Goal: Task Accomplishment & Management: Manage account settings

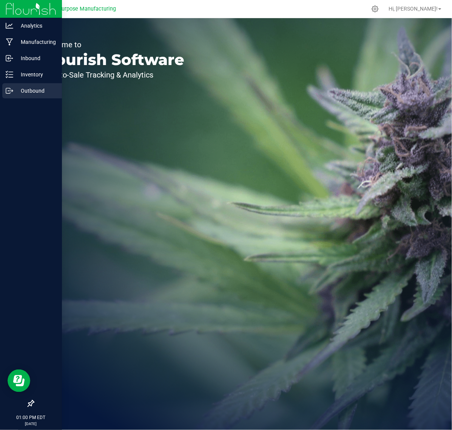
click at [31, 88] on p "Outbound" at bounding box center [35, 90] width 45 height 9
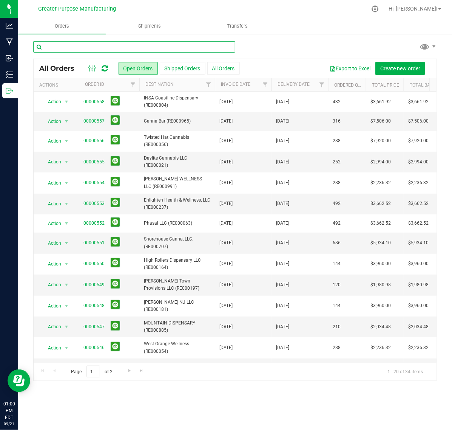
click at [95, 46] on input "text" at bounding box center [134, 46] width 202 height 11
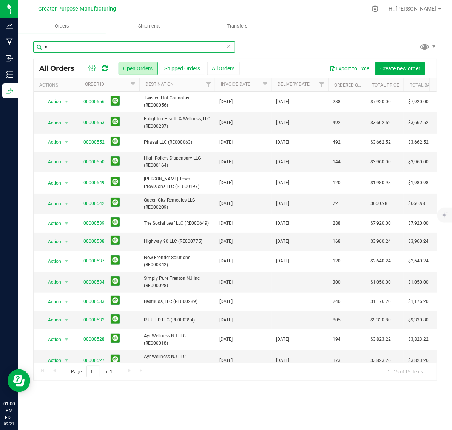
click at [116, 49] on input "al" at bounding box center [134, 46] width 202 height 11
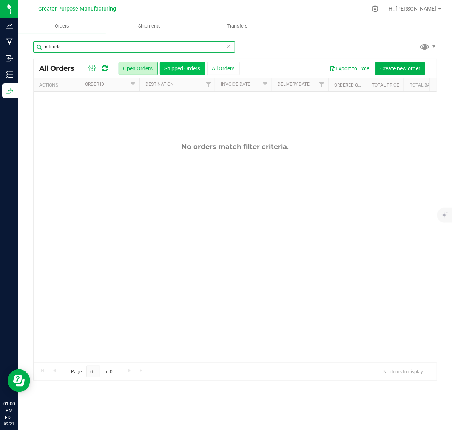
type input "altitude"
click at [185, 74] on button "Shipped Orders" at bounding box center [183, 68] width 46 height 13
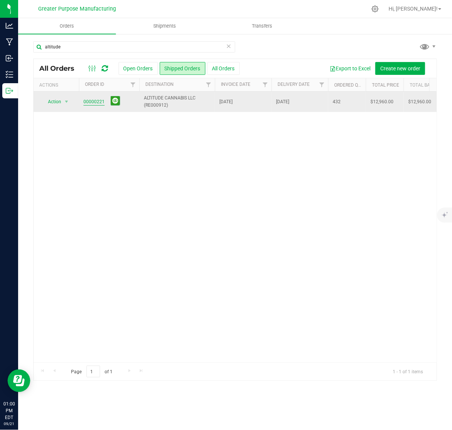
click at [100, 104] on link "00000221" at bounding box center [93, 101] width 21 height 7
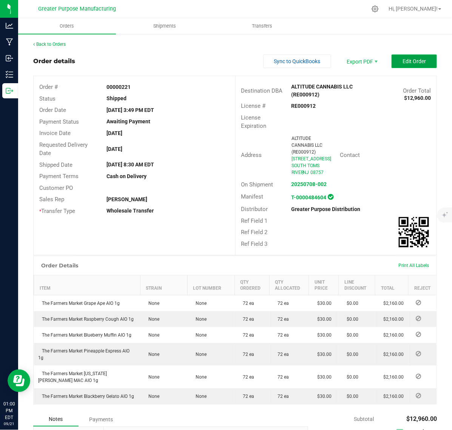
click at [406, 63] on span "Edit Order" at bounding box center [414, 61] width 23 height 6
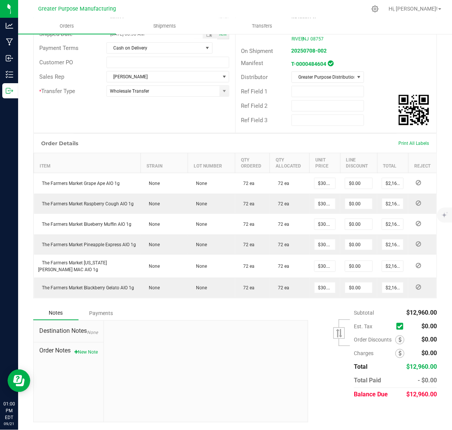
scroll to position [149, 0]
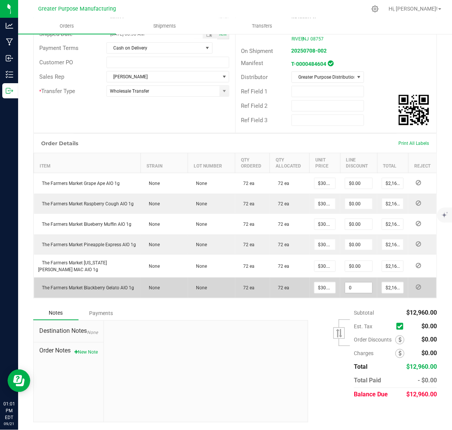
click at [345, 288] on input "0" at bounding box center [358, 287] width 27 height 11
paste input "1296"
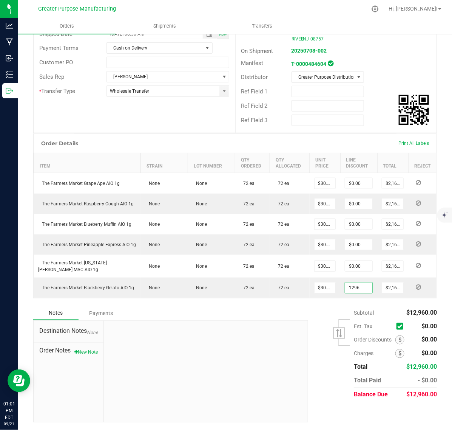
type input "$1,296.00"
type input "864"
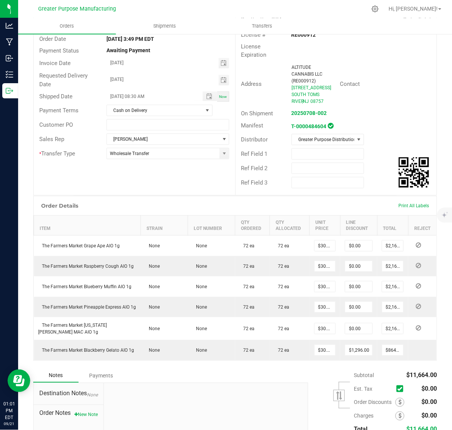
scroll to position [0, 0]
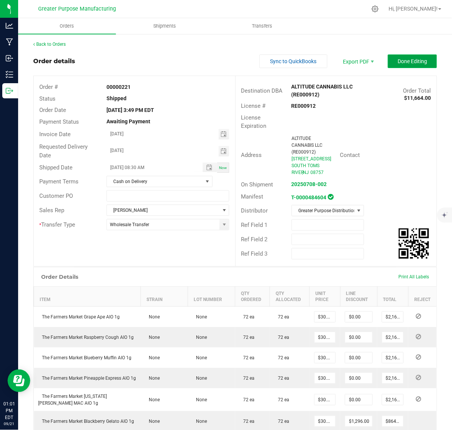
click at [409, 62] on span "Done Editing" at bounding box center [412, 61] width 29 height 6
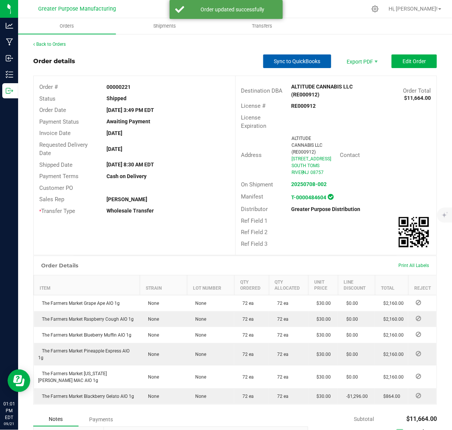
click at [291, 63] on span "Sync to QuickBooks" at bounding box center [297, 61] width 46 height 6
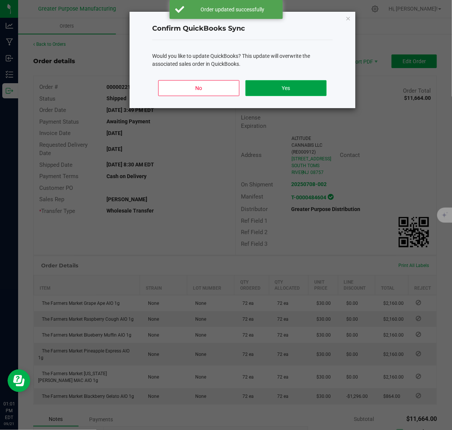
click at [287, 89] on button "Yes" at bounding box center [286, 88] width 81 height 16
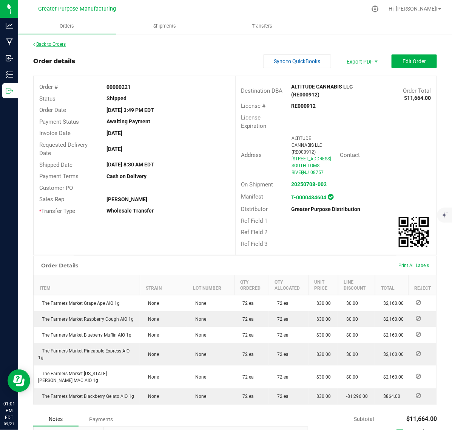
click at [46, 44] on link "Back to Orders" at bounding box center [49, 44] width 32 height 5
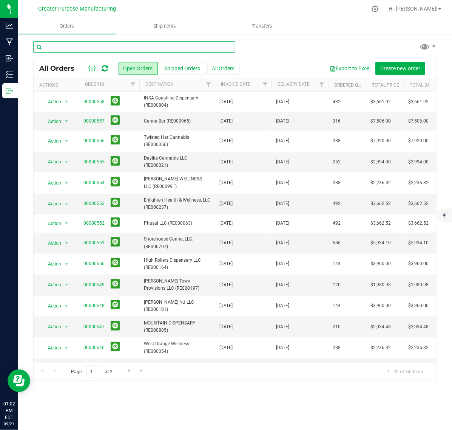
click at [118, 48] on input "text" at bounding box center [134, 46] width 202 height 11
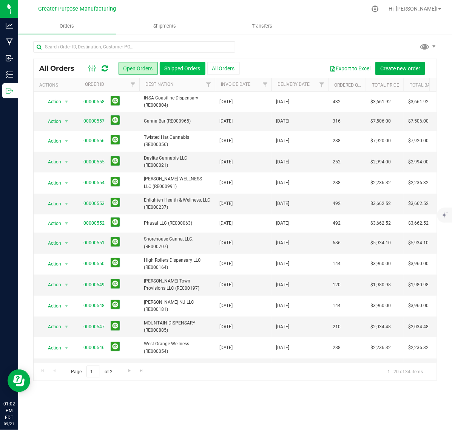
click at [169, 66] on button "Shipped Orders" at bounding box center [183, 68] width 46 height 13
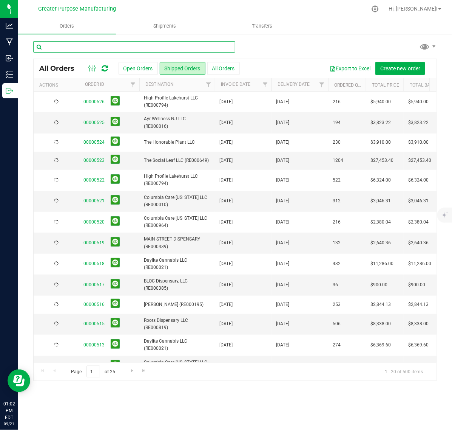
click at [139, 44] on input "text" at bounding box center [134, 46] width 202 height 11
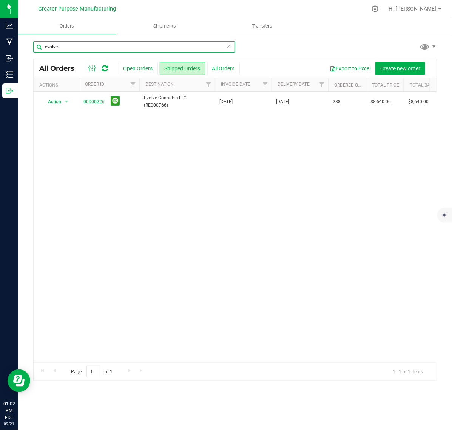
type input "evolve"
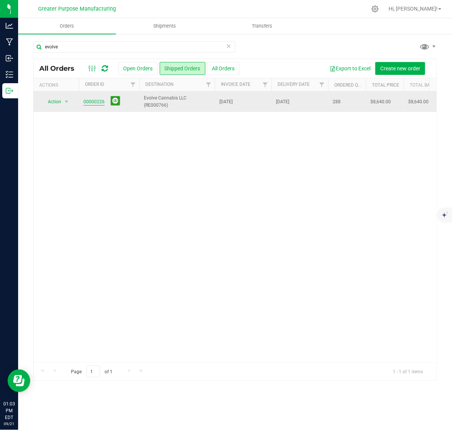
click at [93, 102] on link "00000226" at bounding box center [93, 101] width 21 height 7
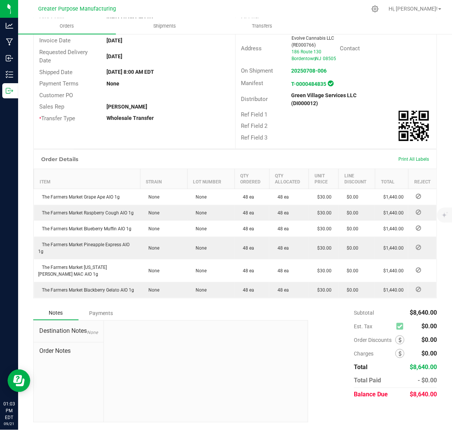
scroll to position [119, 0]
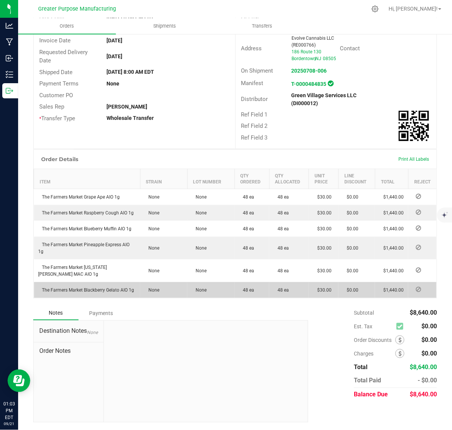
click at [350, 287] on span "$0.00" at bounding box center [350, 289] width 15 height 5
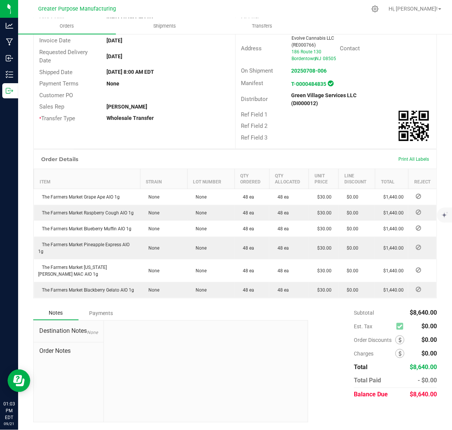
scroll to position [0, 0]
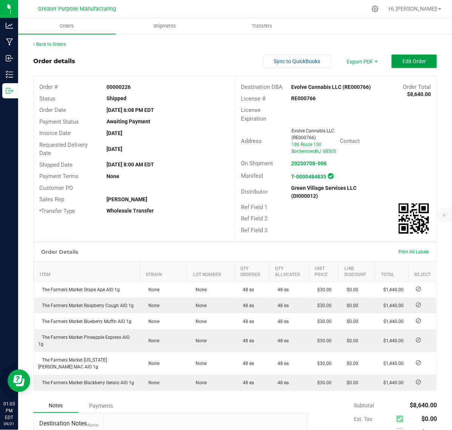
click at [410, 60] on span "Edit Order" at bounding box center [414, 61] width 23 height 6
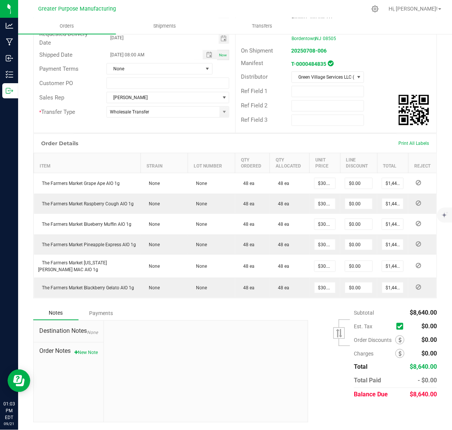
scroll to position [128, 0]
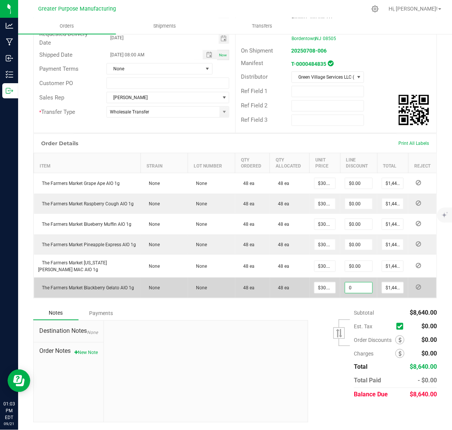
click at [354, 287] on input "0" at bounding box center [358, 287] width 27 height 11
paste input "864"
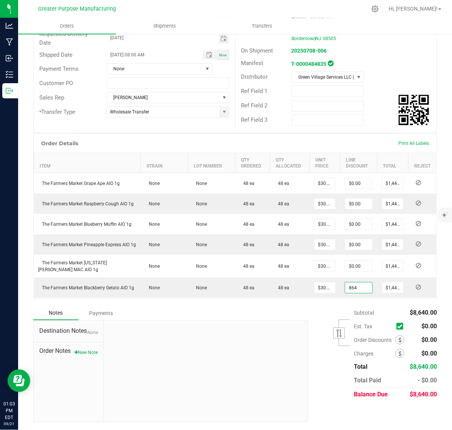
type input "$864.00"
type input "576"
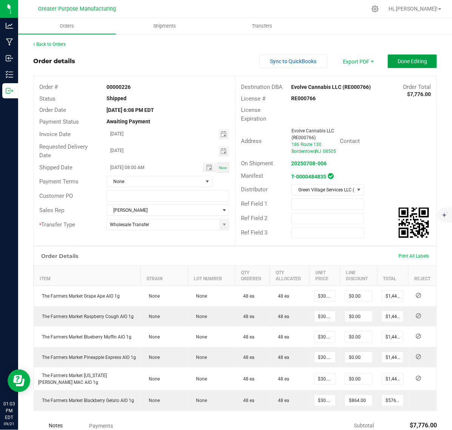
click at [410, 64] on span "Done Editing" at bounding box center [412, 61] width 29 height 6
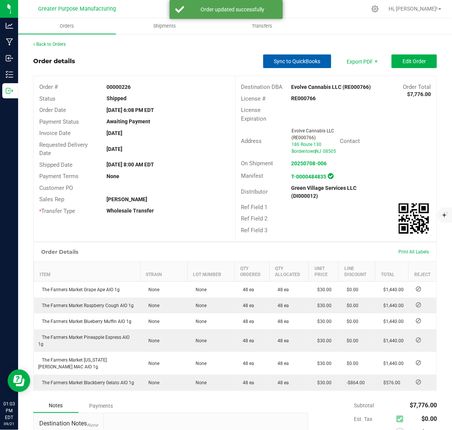
click at [293, 59] on span "Sync to QuickBooks" at bounding box center [297, 61] width 46 height 6
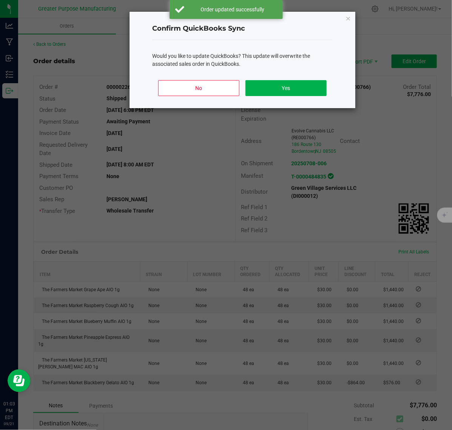
click at [295, 97] on div "No Yes" at bounding box center [242, 91] width 181 height 34
click at [292, 91] on button "Yes" at bounding box center [286, 88] width 81 height 16
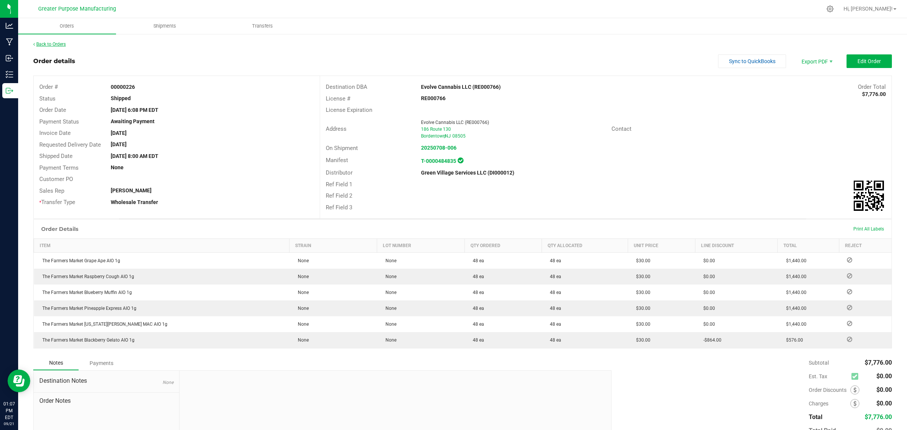
click at [48, 43] on link "Back to Orders" at bounding box center [49, 44] width 32 height 5
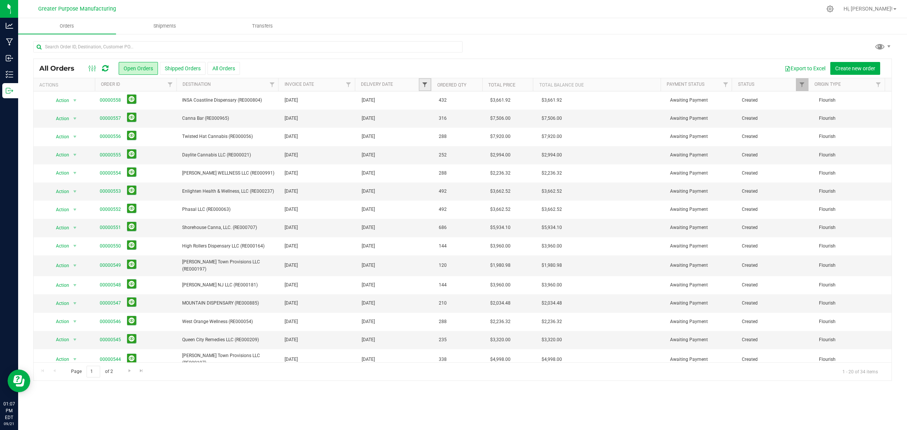
click at [426, 84] on span "Filter" at bounding box center [425, 85] width 6 height 6
click at [452, 130] on span "select" at bounding box center [494, 131] width 6 height 6
click at [437, 209] on link "22" at bounding box center [441, 210] width 11 height 12
type input "[DATE]"
click at [437, 152] on button "Filter" at bounding box center [441, 150] width 36 height 17
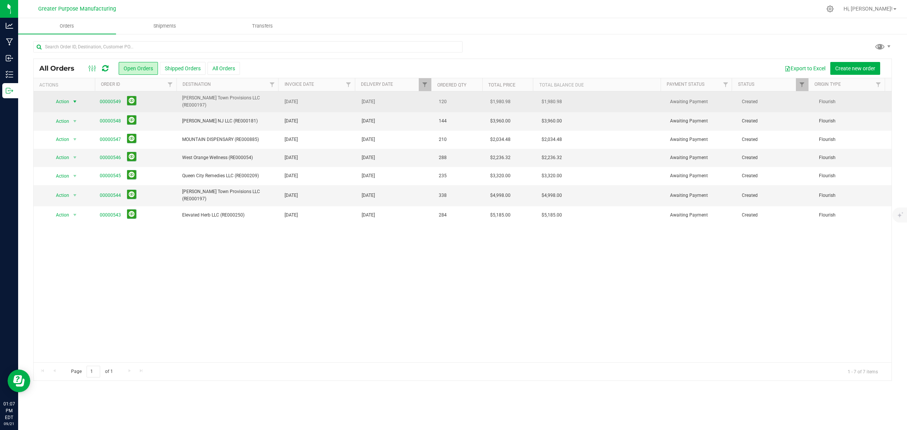
click at [76, 99] on span "select" at bounding box center [75, 102] width 6 height 6
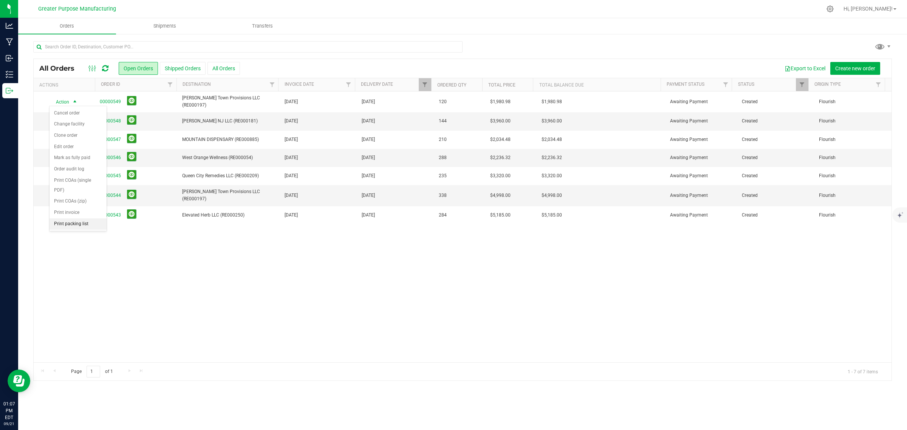
click at [77, 226] on li "Print packing list" at bounding box center [77, 223] width 57 height 11
click at [108, 119] on link "00000548" at bounding box center [110, 120] width 21 height 7
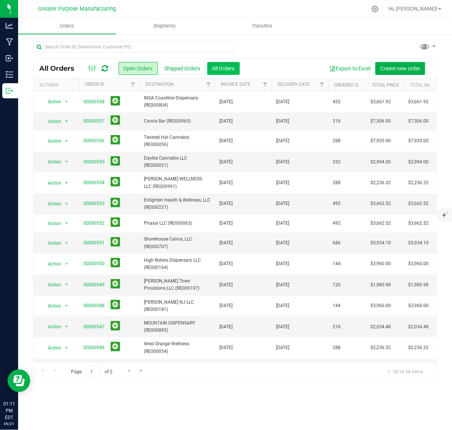
click at [229, 71] on button "All Orders" at bounding box center [223, 68] width 32 height 13
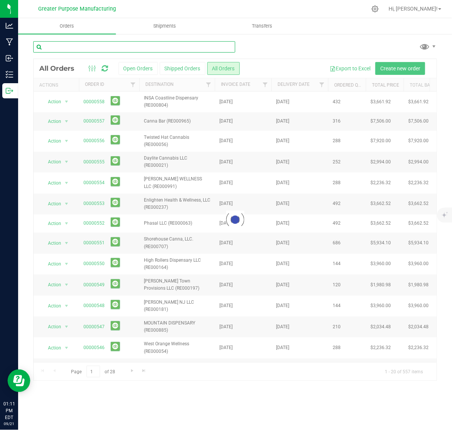
click at [182, 46] on input "text" at bounding box center [134, 46] width 202 height 11
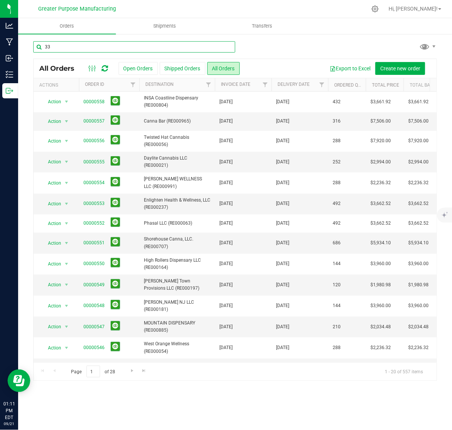
type input "339"
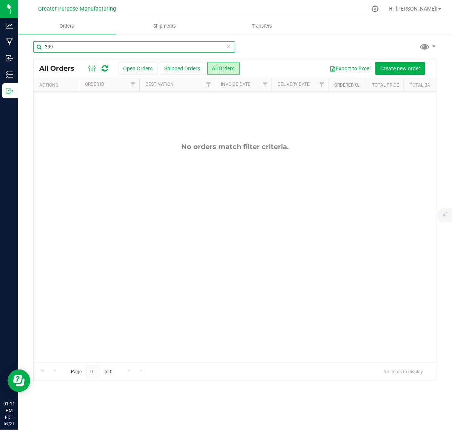
click at [182, 46] on input "339" at bounding box center [134, 46] width 202 height 11
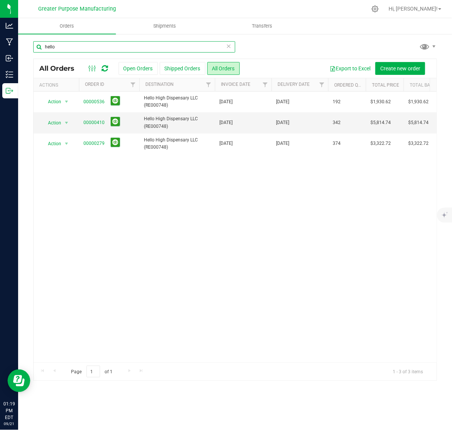
drag, startPoint x: 73, startPoint y: 44, endPoint x: 33, endPoint y: 46, distance: 39.3
click at [33, 45] on input "hello" at bounding box center [134, 46] width 202 height 11
type input "castawa"
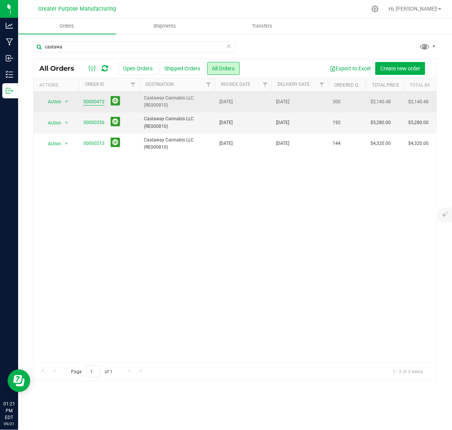
click at [89, 100] on link "00000472" at bounding box center [93, 101] width 21 height 7
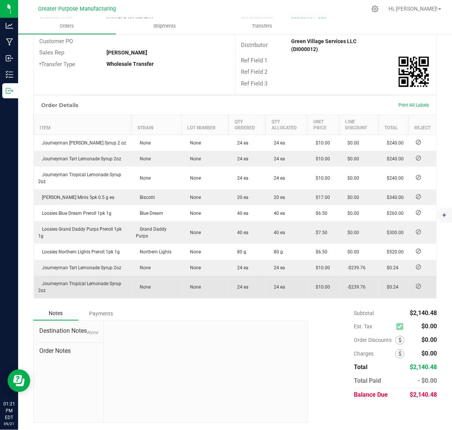
scroll to position [5, 0]
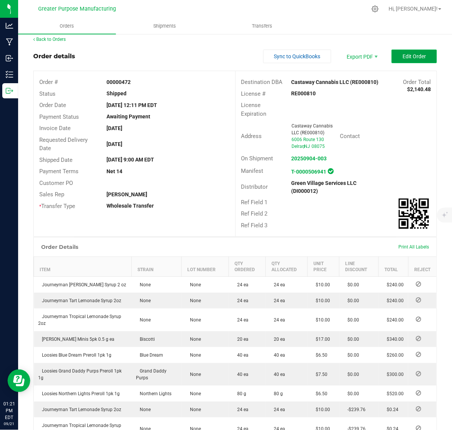
click at [405, 59] on span "Edit Order" at bounding box center [414, 56] width 23 height 6
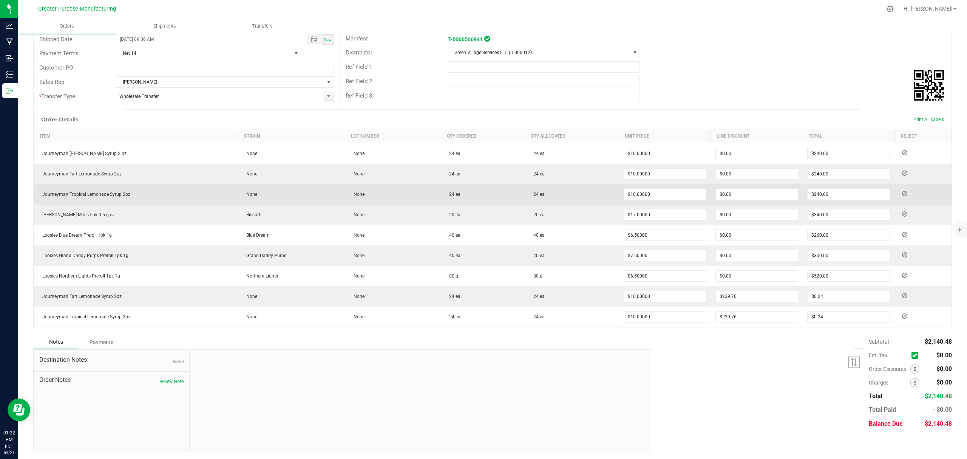
scroll to position [125, 0]
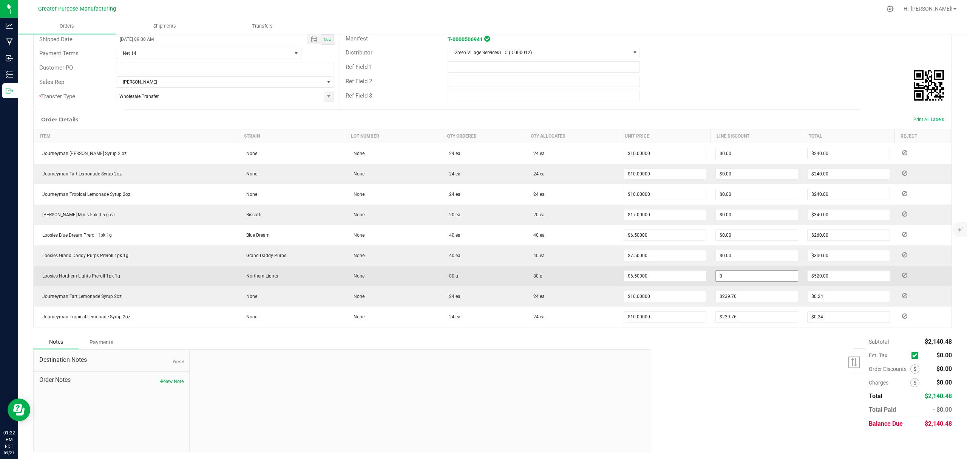
click at [452, 278] on input "0" at bounding box center [757, 275] width 82 height 11
type input "$0.48"
type input "519.52"
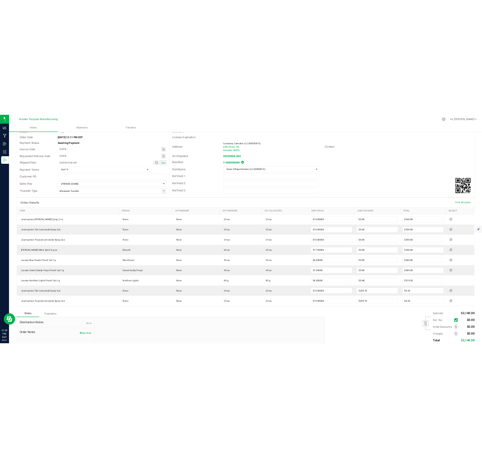
scroll to position [0, 0]
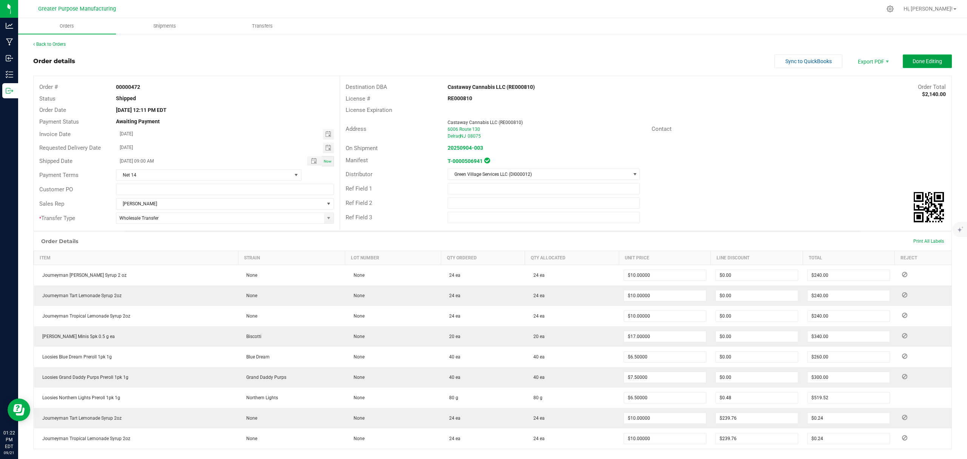
click at [452, 58] on span "Done Editing" at bounding box center [927, 61] width 29 height 6
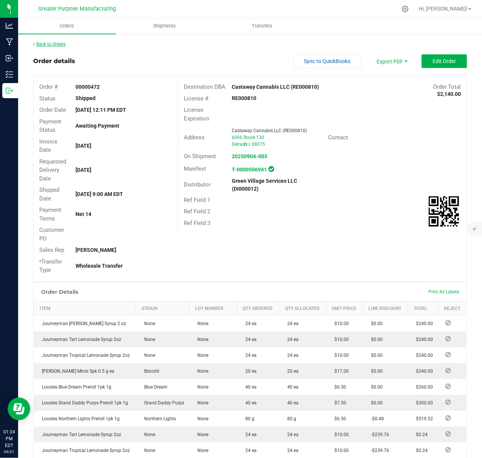
click at [47, 43] on link "Back to Orders" at bounding box center [49, 44] width 32 height 5
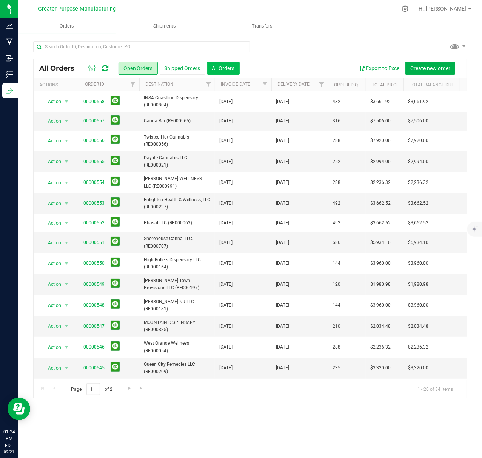
click at [220, 70] on button "All Orders" at bounding box center [223, 68] width 32 height 13
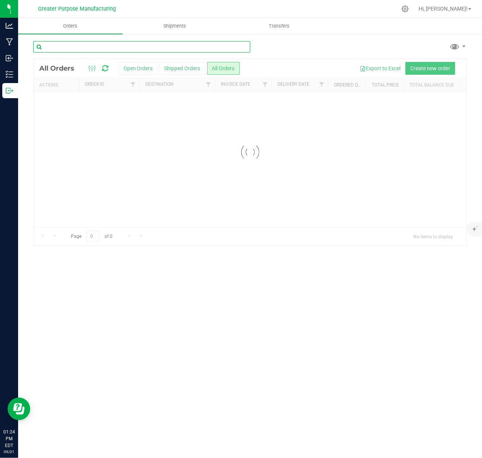
click at [178, 47] on input "text" at bounding box center [141, 46] width 217 height 11
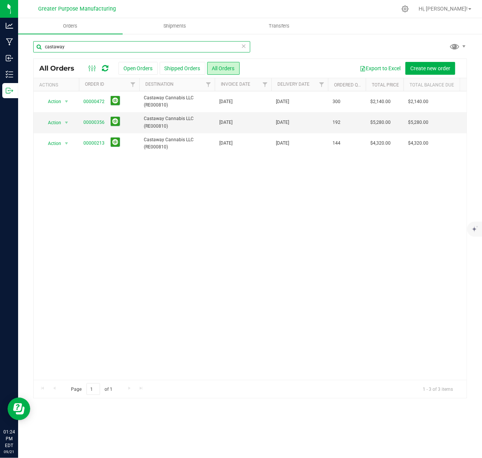
type input "castaway"
click at [93, 126] on link "00000356" at bounding box center [93, 122] width 21 height 7
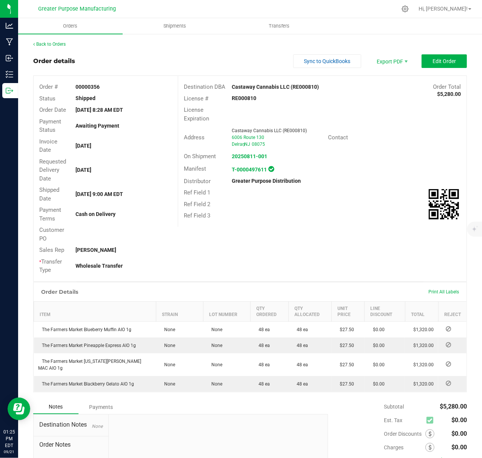
drag, startPoint x: 102, startPoint y: 86, endPoint x: 91, endPoint y: 87, distance: 11.0
click at [91, 87] on div "00000356" at bounding box center [124, 87] width 108 height 8
copy strong "356"
click at [49, 44] on link "Back to Orders" at bounding box center [49, 44] width 32 height 5
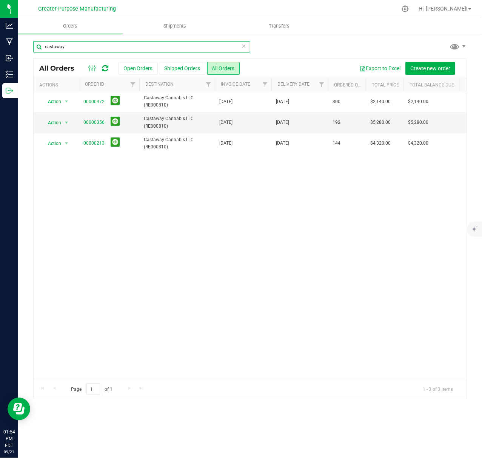
drag, startPoint x: 97, startPoint y: 47, endPoint x: 23, endPoint y: 45, distance: 73.7
click at [23, 45] on div "castaway All Orders Open Orders Shipped Orders All Orders Export to Excel Creat…" at bounding box center [250, 219] width 464 height 373
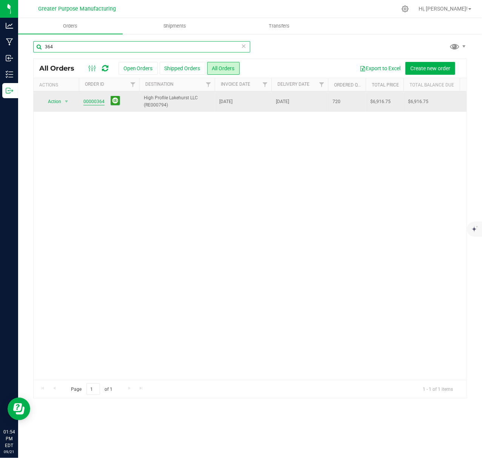
type input "364"
click at [91, 103] on link "00000364" at bounding box center [93, 101] width 21 height 7
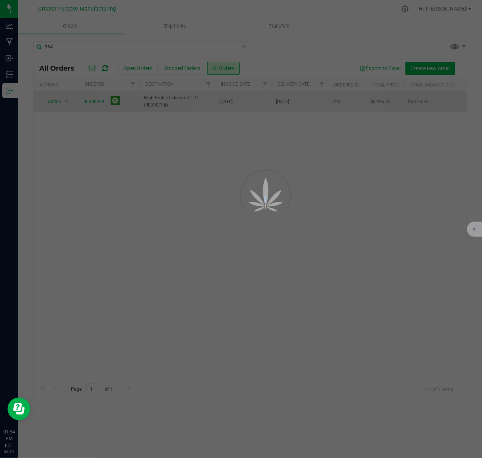
click at [91, 103] on div at bounding box center [241, 229] width 482 height 458
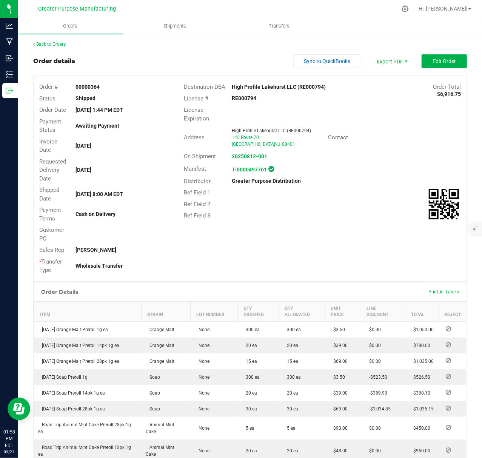
click at [57, 41] on div "Back to Orders" at bounding box center [250, 44] width 434 height 7
click at [57, 42] on link "Back to Orders" at bounding box center [49, 44] width 32 height 5
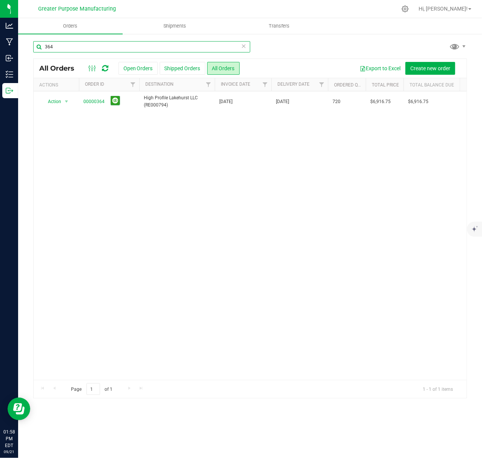
click at [140, 47] on input "364" at bounding box center [141, 46] width 217 height 11
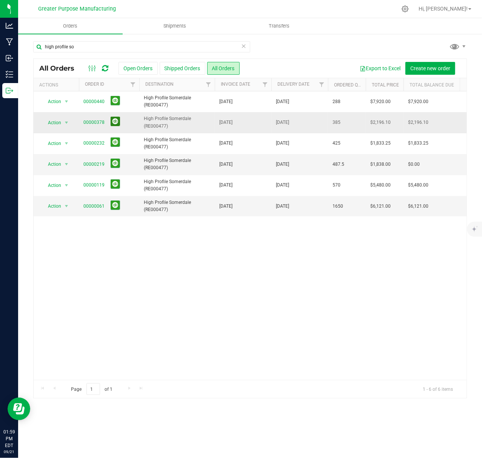
click at [113, 125] on button at bounding box center [115, 121] width 9 height 9
drag, startPoint x: 87, startPoint y: 50, endPoint x: 21, endPoint y: 50, distance: 65.4
click at [23, 51] on div "high profile so All Orders Open Orders Shipped Orders All Orders Export to Exce…" at bounding box center [250, 219] width 464 height 373
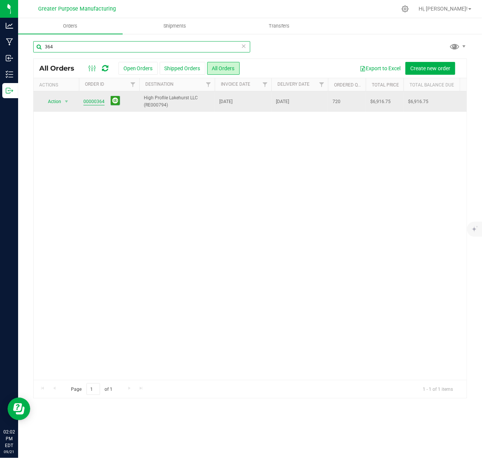
type input "364"
click at [93, 100] on link "00000364" at bounding box center [93, 101] width 21 height 7
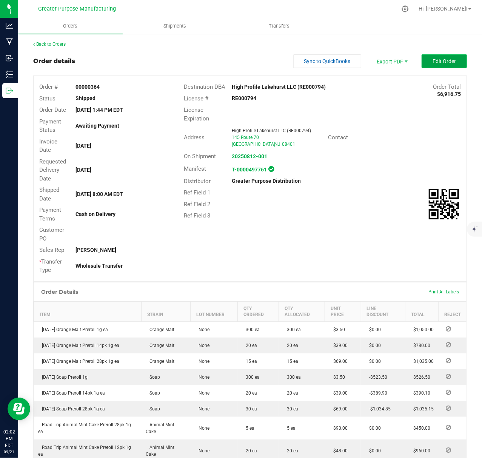
click at [435, 64] on span "Edit Order" at bounding box center [444, 61] width 23 height 6
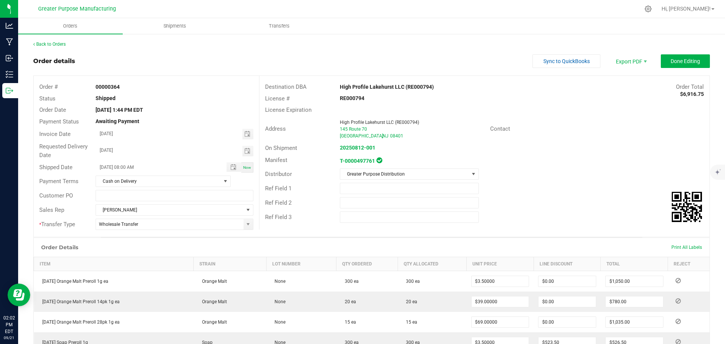
click at [452, 124] on div "Contact" at bounding box center [597, 129] width 225 height 12
click at [452, 59] on span "Done Editing" at bounding box center [685, 61] width 29 height 6
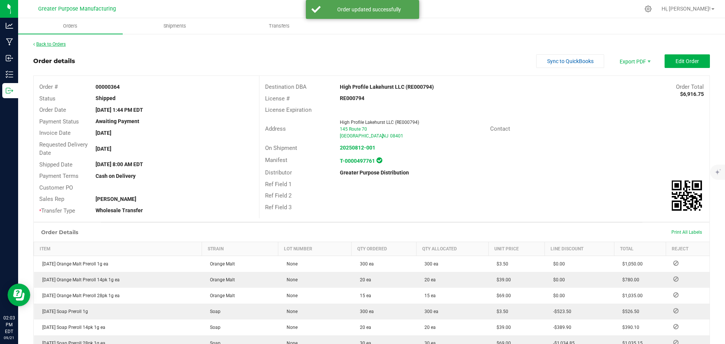
click at [58, 45] on link "Back to Orders" at bounding box center [49, 44] width 32 height 5
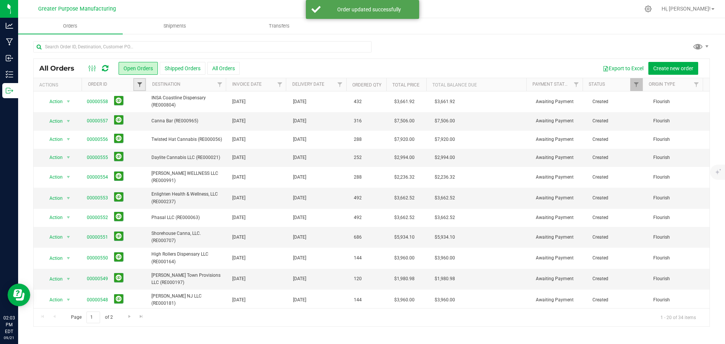
click at [138, 85] on span "Filter" at bounding box center [140, 85] width 6 height 6
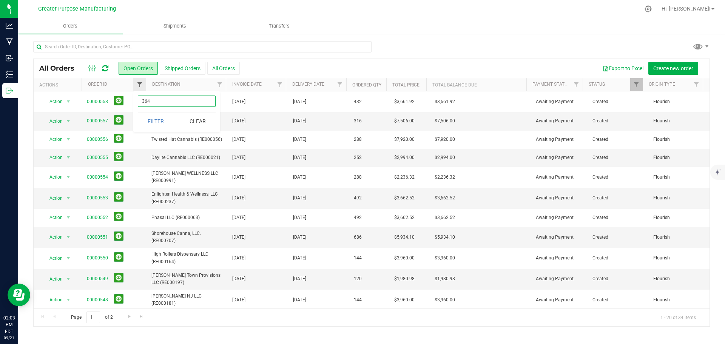
type input "364"
click at [138, 113] on button "Filter" at bounding box center [156, 121] width 36 height 17
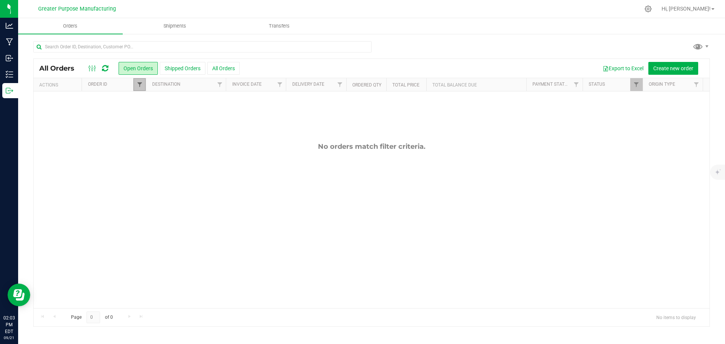
click at [137, 84] on span "Filter" at bounding box center [140, 85] width 6 height 6
click at [196, 121] on button "Clear" at bounding box center [197, 121] width 36 height 17
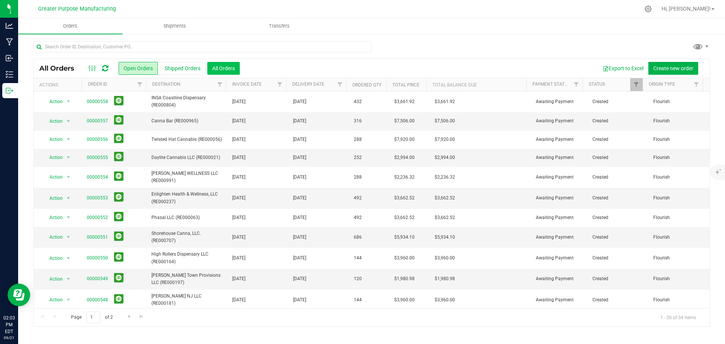
click at [230, 62] on button "All Orders" at bounding box center [223, 68] width 32 height 13
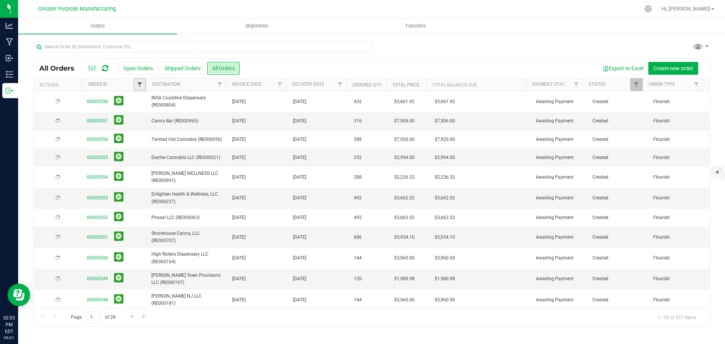
click at [142, 86] on span "Filter" at bounding box center [140, 85] width 6 height 6
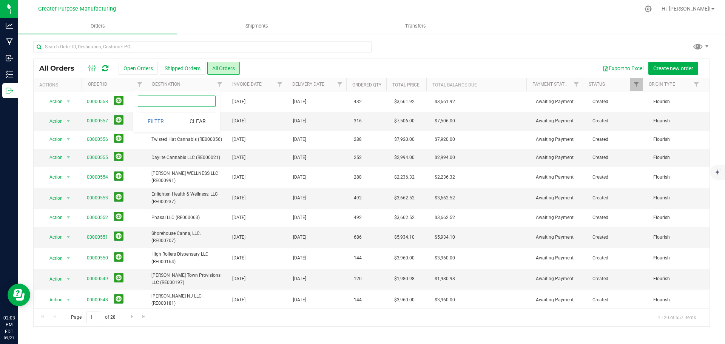
click at [153, 99] on input "text" at bounding box center [177, 101] width 78 height 11
type input "364"
click at [138, 113] on button "Filter" at bounding box center [156, 121] width 36 height 17
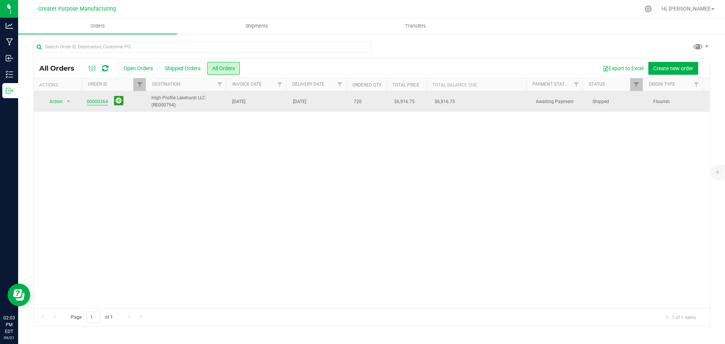
click at [100, 104] on link "00000364" at bounding box center [97, 101] width 21 height 7
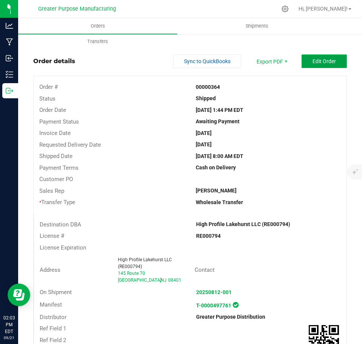
click at [315, 64] on span "Edit Order" at bounding box center [323, 61] width 23 height 6
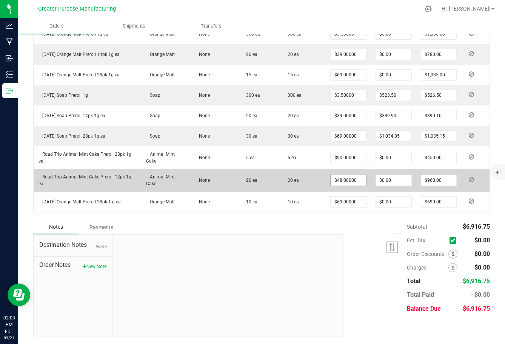
scroll to position [257, 0]
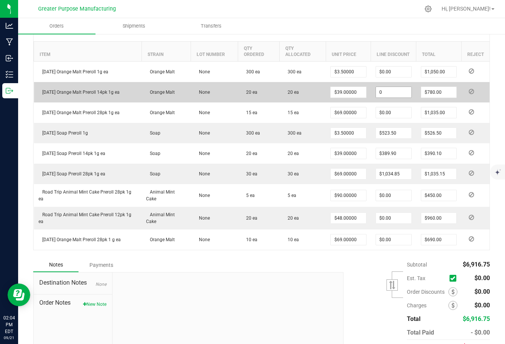
click at [397, 95] on input "0" at bounding box center [394, 92] width 36 height 11
paste input
type input "$39.00"
type input "741"
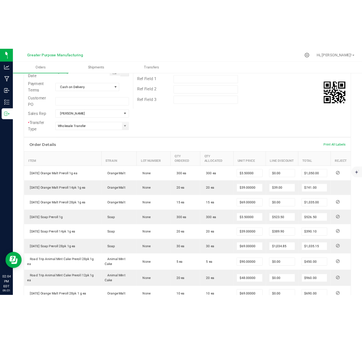
scroll to position [0, 0]
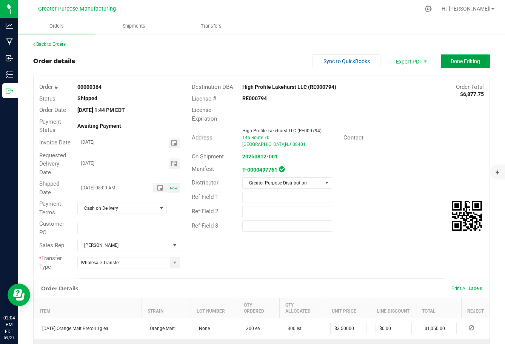
click at [452, 57] on button "Done Editing" at bounding box center [465, 61] width 49 height 14
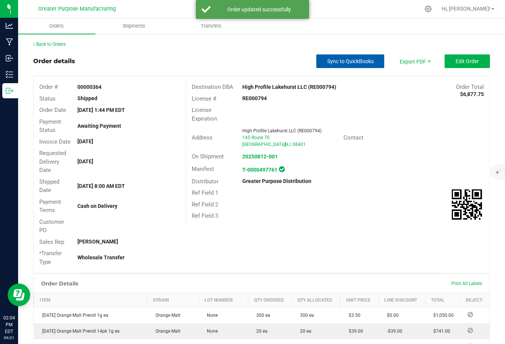
click at [337, 65] on button "Sync to QuickBooks" at bounding box center [351, 61] width 68 height 14
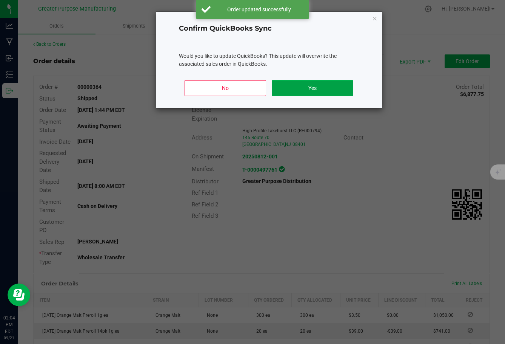
click at [302, 88] on button "Yes" at bounding box center [312, 88] width 81 height 16
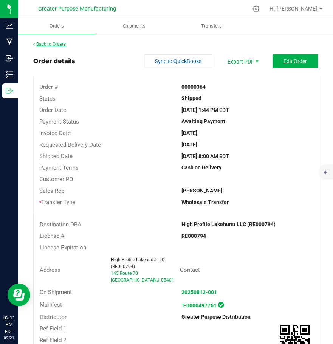
click at [47, 45] on link "Back to Orders" at bounding box center [49, 44] width 32 height 5
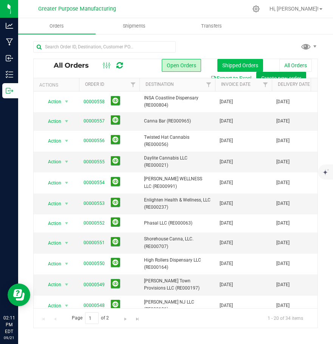
click at [243, 63] on button "Shipped Orders" at bounding box center [240, 65] width 46 height 13
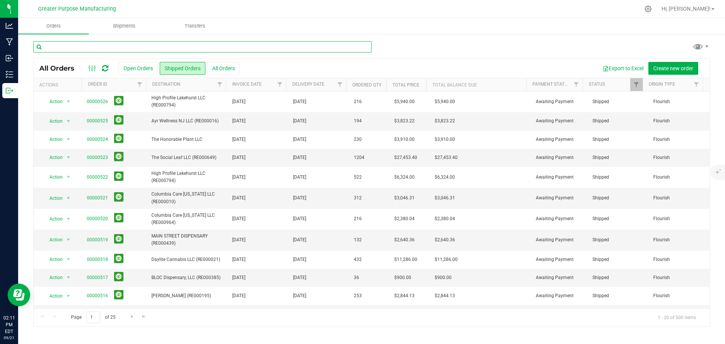
click at [153, 49] on input "text" at bounding box center [202, 46] width 338 height 11
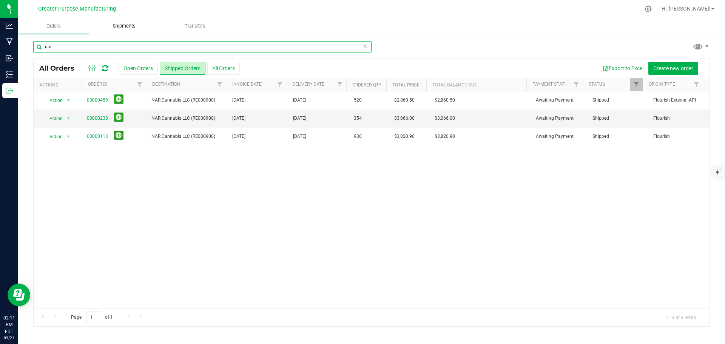
type input "nar"
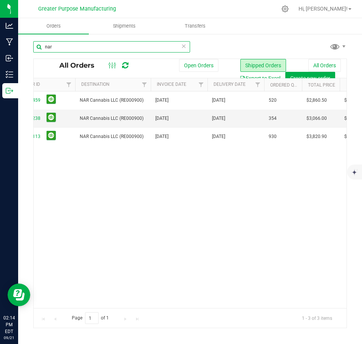
scroll to position [0, 10]
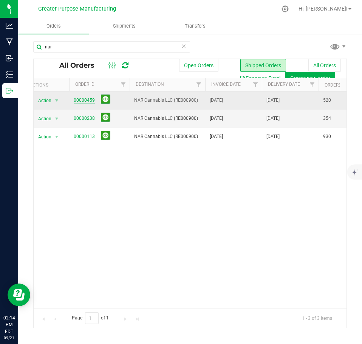
click at [85, 100] on link "00000459" at bounding box center [84, 100] width 21 height 7
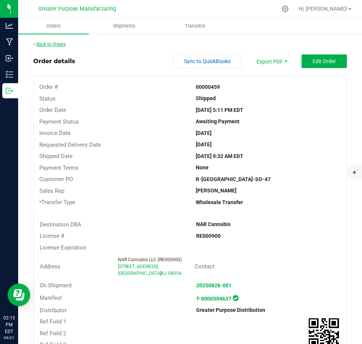
click at [56, 43] on link "Back to Orders" at bounding box center [49, 44] width 32 height 5
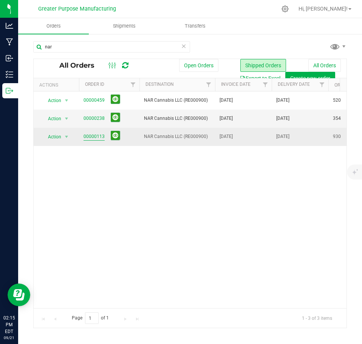
click at [85, 137] on link "00000113" at bounding box center [93, 136] width 21 height 7
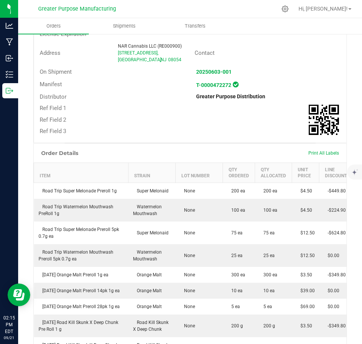
scroll to position [227, 0]
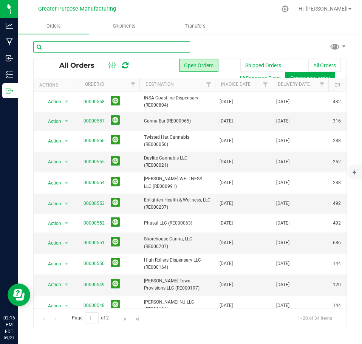
click at [112, 47] on input "text" at bounding box center [111, 46] width 157 height 11
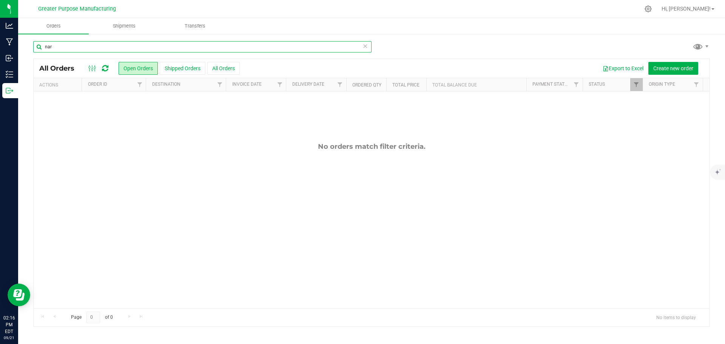
type input "nar"
click at [368, 47] on icon at bounding box center [365, 45] width 5 height 9
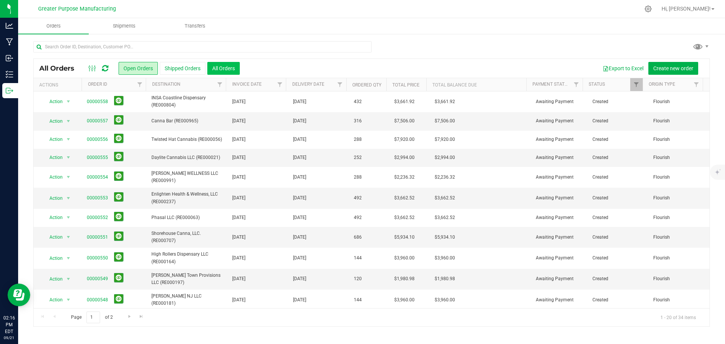
click at [221, 67] on button "All Orders" at bounding box center [223, 68] width 32 height 13
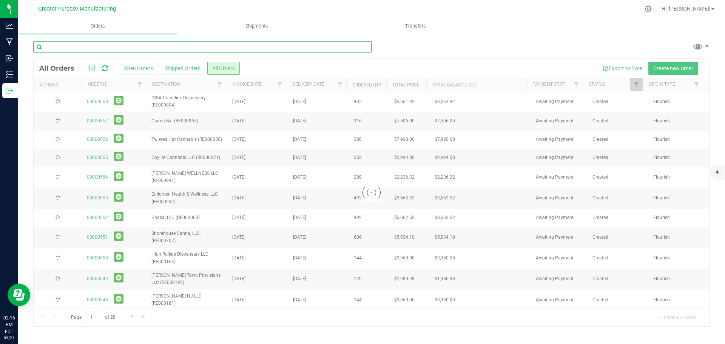
click at [174, 46] on input "text" at bounding box center [202, 46] width 338 height 11
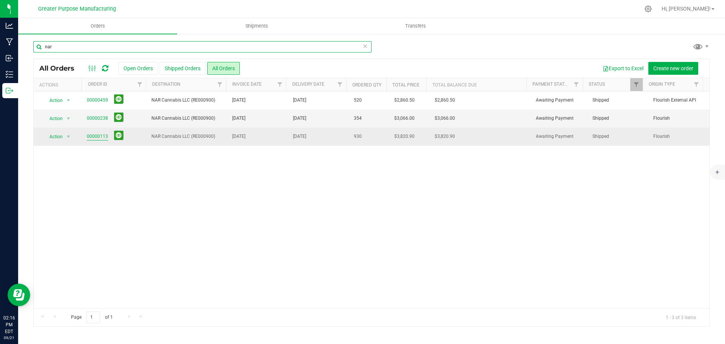
type input "nar"
click at [101, 136] on link "00000113" at bounding box center [97, 136] width 21 height 7
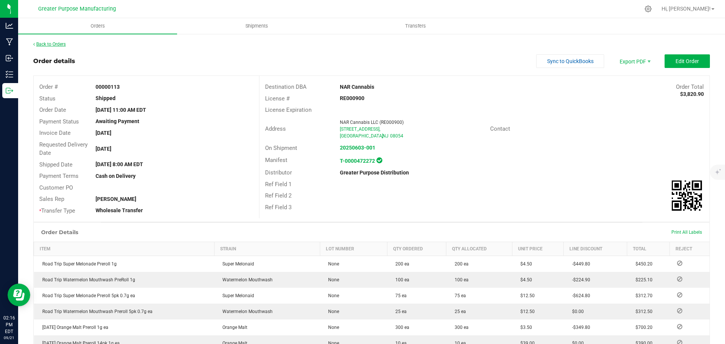
click at [51, 44] on link "Back to Orders" at bounding box center [49, 44] width 32 height 5
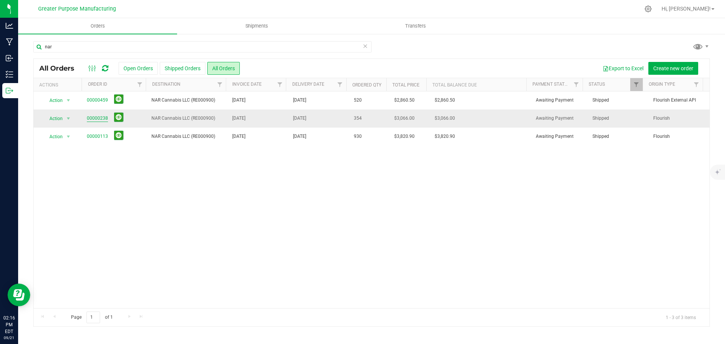
click at [97, 118] on link "00000238" at bounding box center [97, 118] width 21 height 7
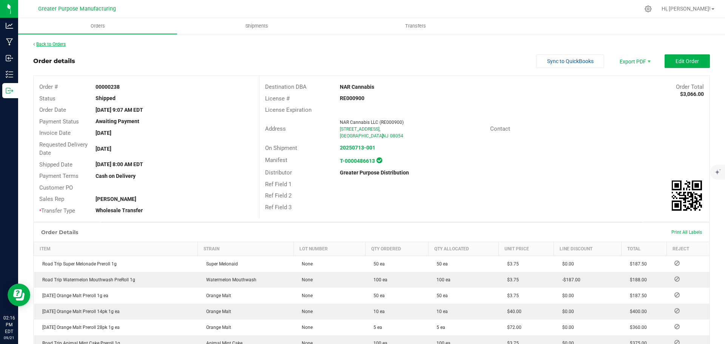
click at [58, 46] on link "Back to Orders" at bounding box center [49, 44] width 32 height 5
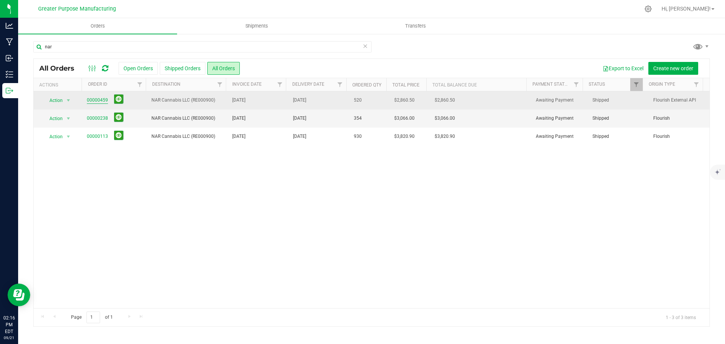
click at [94, 99] on link "00000459" at bounding box center [97, 100] width 21 height 7
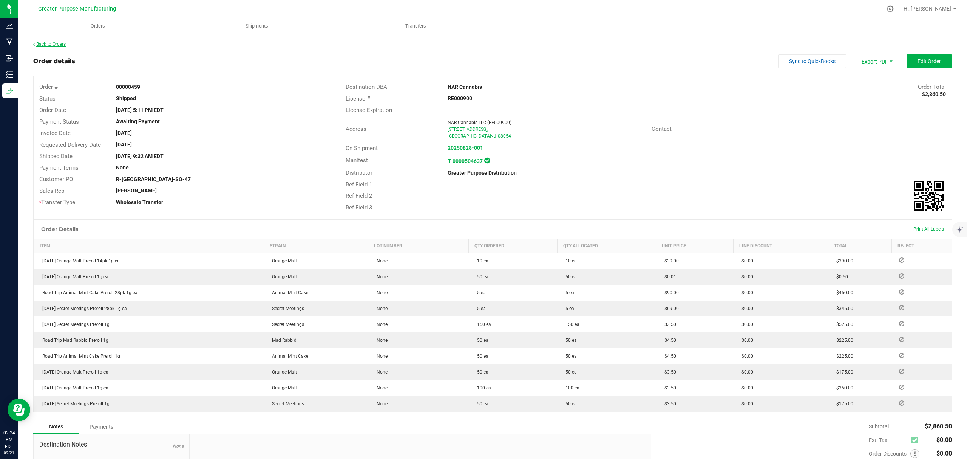
click at [58, 45] on link "Back to Orders" at bounding box center [49, 44] width 32 height 5
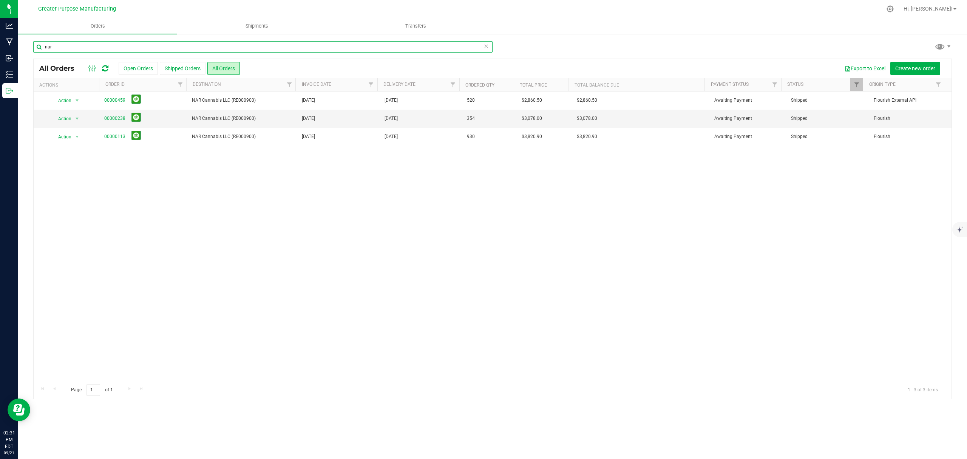
drag, startPoint x: 130, startPoint y: 48, endPoint x: 23, endPoint y: 51, distance: 106.9
click at [41, 51] on input "nar" at bounding box center [262, 46] width 459 height 11
drag, startPoint x: 23, startPoint y: 51, endPoint x: 38, endPoint y: 58, distance: 16.2
click at [22, 51] on div "nar All Orders Open Orders Shipped Orders All Orders Export to Excel Create new…" at bounding box center [492, 219] width 949 height 373
drag, startPoint x: 54, startPoint y: 45, endPoint x: 35, endPoint y: 44, distance: 18.9
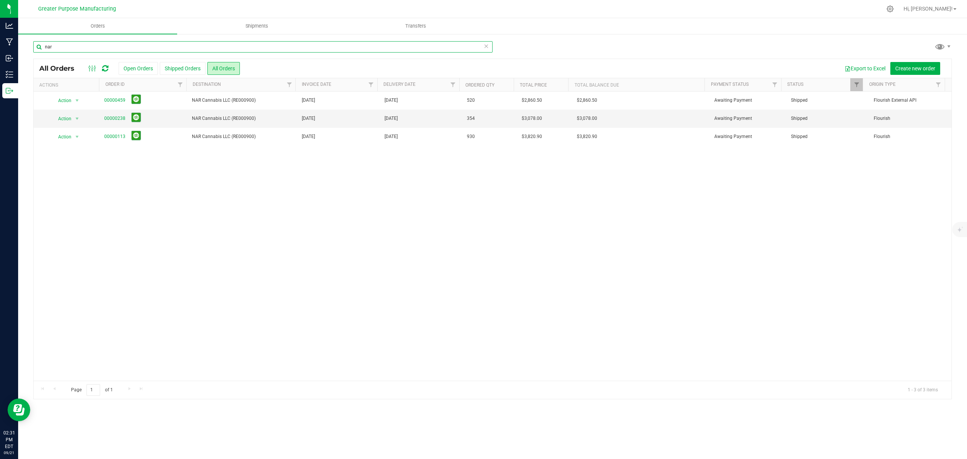
click at [35, 44] on input "nar" at bounding box center [262, 46] width 459 height 11
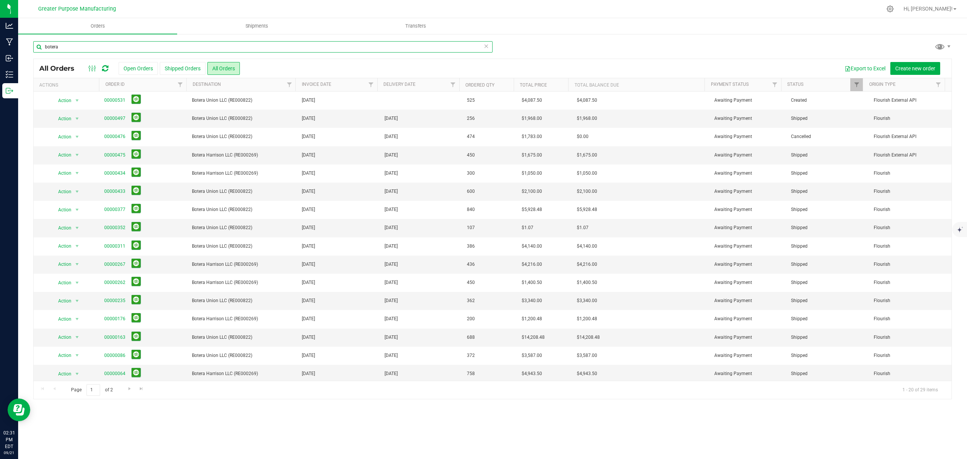
type input "botera"
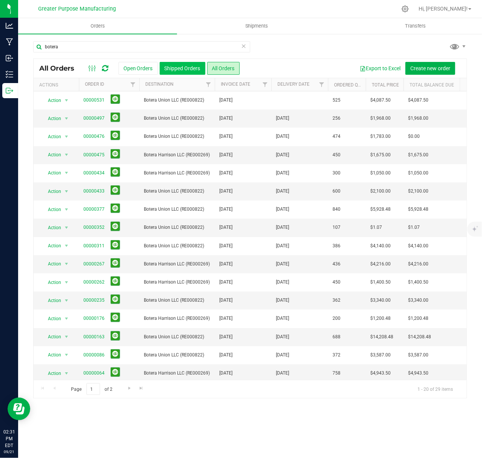
click at [187, 69] on button "Shipped Orders" at bounding box center [183, 68] width 46 height 13
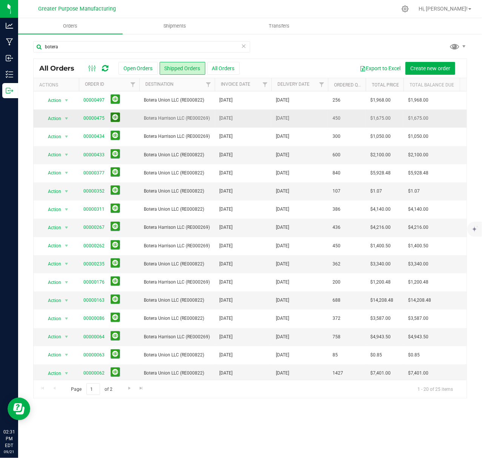
click at [115, 119] on button at bounding box center [115, 117] width 9 height 9
click at [135, 45] on input "botera" at bounding box center [141, 46] width 217 height 11
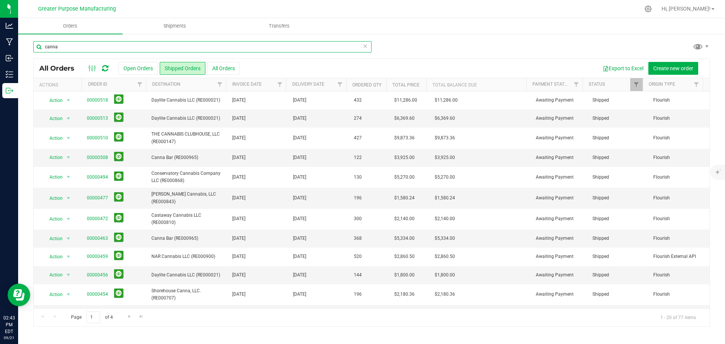
click at [96, 43] on input "canna" at bounding box center [202, 46] width 338 height 11
paste input "398"
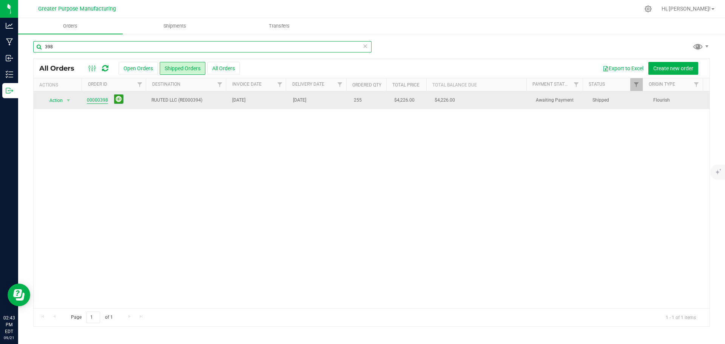
type input "398"
click at [98, 102] on link "00000398" at bounding box center [97, 100] width 21 height 7
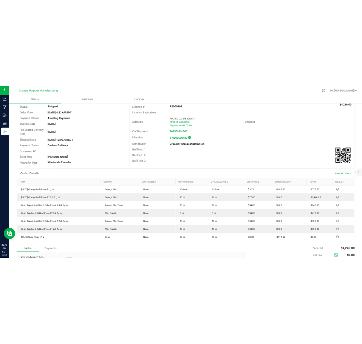
scroll to position [76, 0]
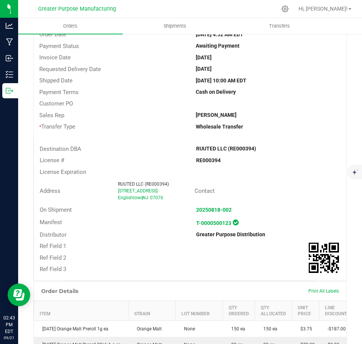
click at [146, 132] on div "* Transfer Type Wholesale Transfer" at bounding box center [190, 127] width 313 height 12
click at [260, 184] on div "Address RUUTED LLC (RE000394) 14 Main St Englishtown , NJ 07076 Contact" at bounding box center [190, 191] width 312 height 26
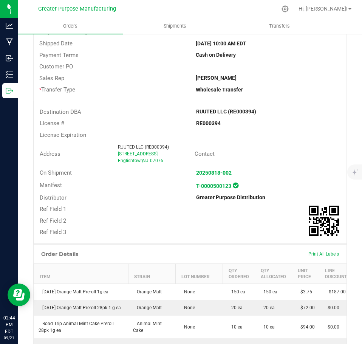
scroll to position [0, 0]
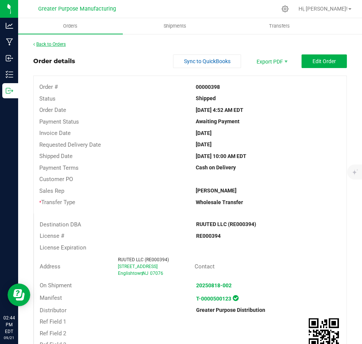
click at [40, 44] on link "Back to Orders" at bounding box center [49, 44] width 32 height 5
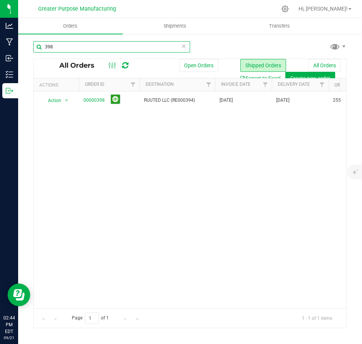
click at [69, 43] on input "398" at bounding box center [111, 46] width 157 height 11
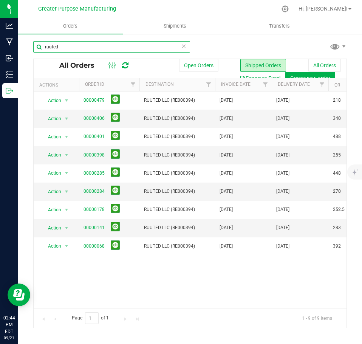
type input "ruuted"
click at [95, 155] on link "00000398" at bounding box center [93, 154] width 21 height 7
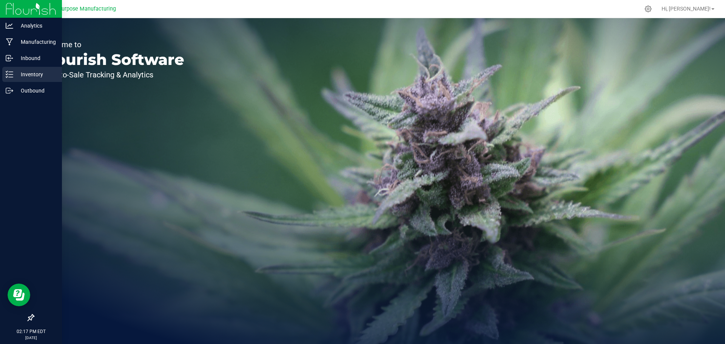
click at [33, 74] on p "Inventory" at bounding box center [35, 74] width 45 height 9
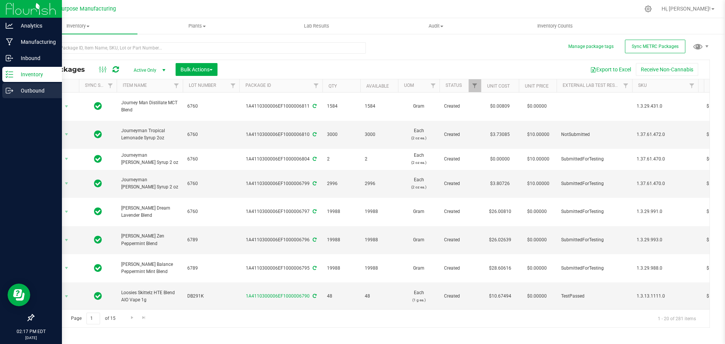
click at [25, 90] on p "Outbound" at bounding box center [35, 90] width 45 height 9
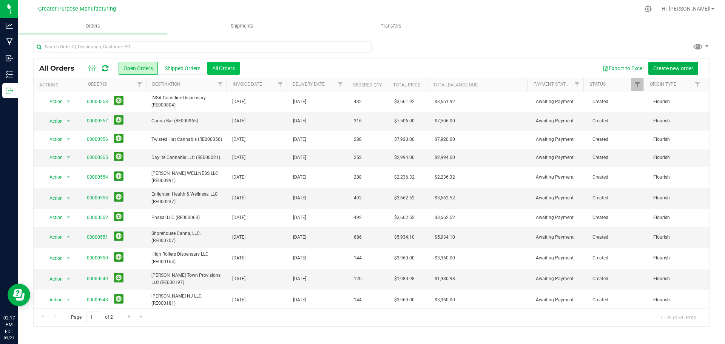
click at [219, 70] on button "All Orders" at bounding box center [223, 68] width 32 height 13
click at [140, 86] on span "Filter" at bounding box center [140, 85] width 6 height 6
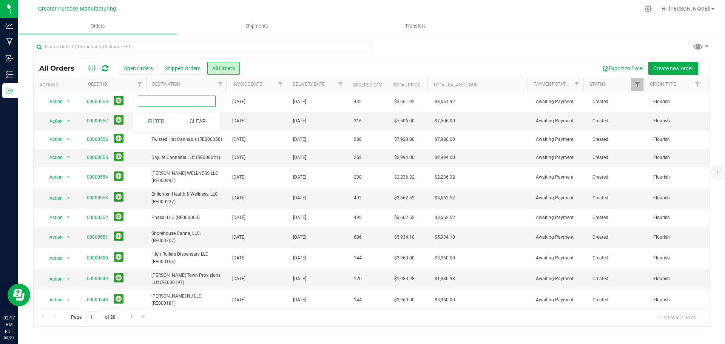
click at [172, 102] on input "text" at bounding box center [177, 101] width 78 height 11
type input "113"
click at [138, 113] on button "Filter" at bounding box center [156, 121] width 36 height 17
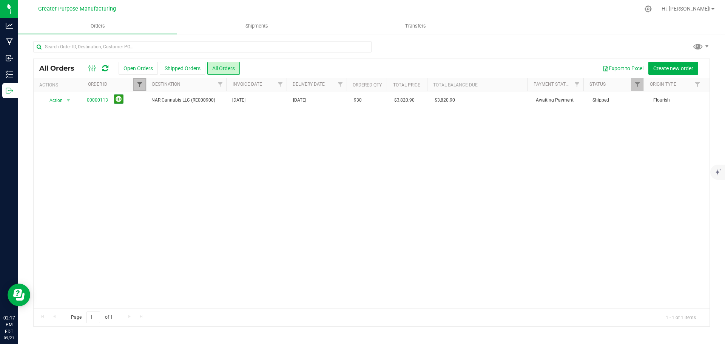
click at [139, 84] on span "Filter" at bounding box center [140, 85] width 6 height 6
click at [193, 119] on button "Clear" at bounding box center [197, 121] width 36 height 17
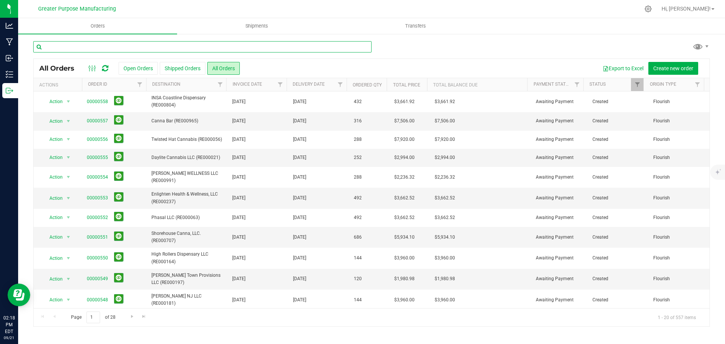
click at [164, 44] on input "text" at bounding box center [202, 46] width 338 height 11
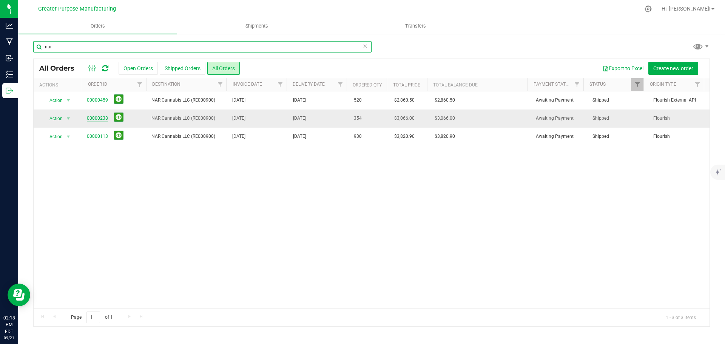
type input "nar"
click at [100, 118] on link "00000238" at bounding box center [97, 118] width 21 height 7
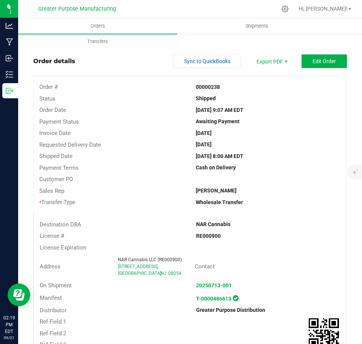
click at [323, 58] on span "Edit Order" at bounding box center [323, 61] width 23 height 6
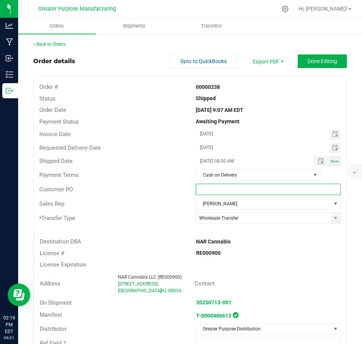
click at [222, 189] on input "text" at bounding box center [268, 189] width 145 height 11
paste input "R-NJ-SO-13"
type input "R-NJ-SO-13"
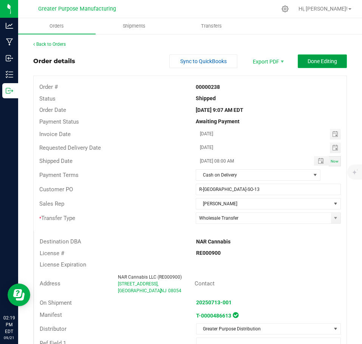
click at [324, 61] on span "Done Editing" at bounding box center [321, 61] width 29 height 6
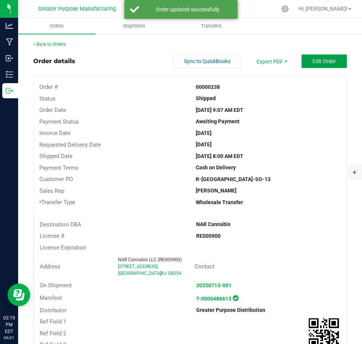
click at [318, 64] on span "Edit Order" at bounding box center [323, 61] width 23 height 6
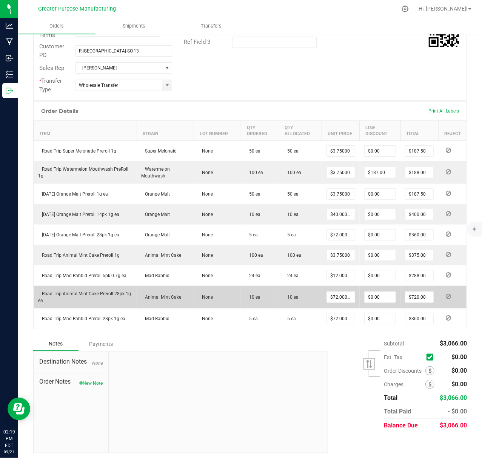
scroll to position [184, 0]
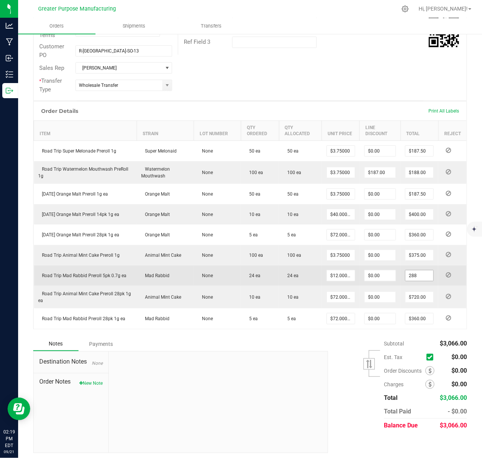
click at [422, 280] on input "288" at bounding box center [420, 275] width 28 height 11
type input "300"
type input "$12.50000"
type input "$300.00"
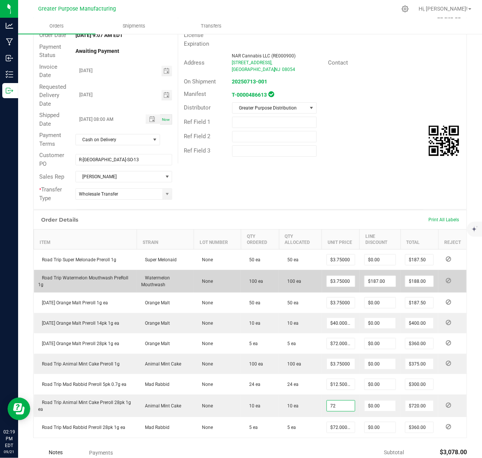
scroll to position [0, 0]
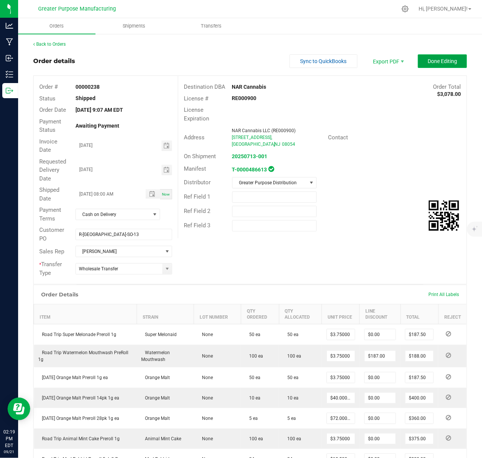
type input "$72.00000"
click at [433, 65] on button "Done Editing" at bounding box center [442, 61] width 49 height 14
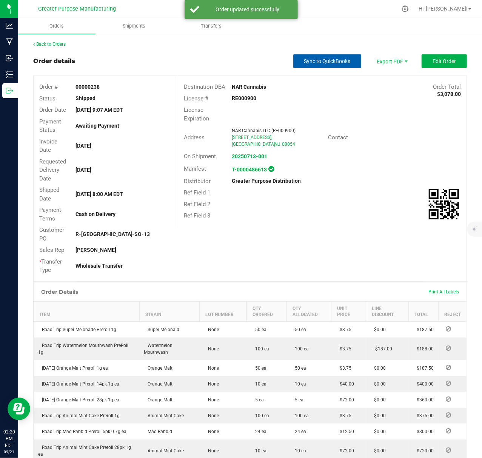
click at [325, 61] on span "Sync to QuickBooks" at bounding box center [327, 61] width 46 height 6
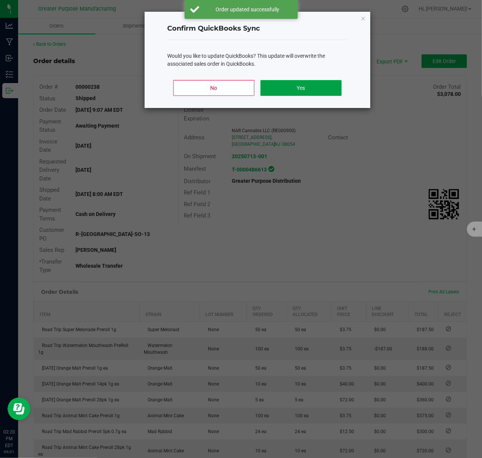
click at [307, 85] on button "Yes" at bounding box center [301, 88] width 81 height 16
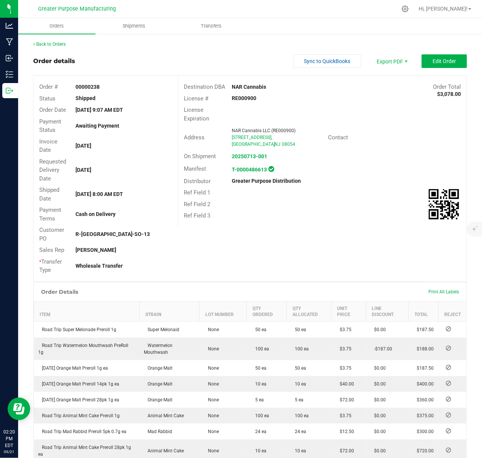
drag, startPoint x: 90, startPoint y: 87, endPoint x: 99, endPoint y: 88, distance: 9.5
click at [99, 88] on div "00000238" at bounding box center [124, 87] width 108 height 8
copy strong "238"
click at [321, 64] on span "Sync to QuickBooks" at bounding box center [327, 61] width 46 height 6
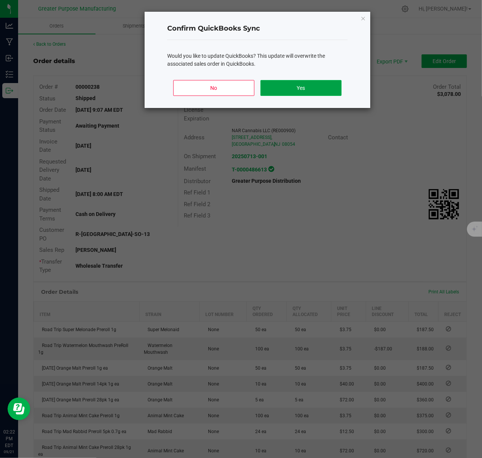
click at [313, 88] on button "Yes" at bounding box center [301, 88] width 81 height 16
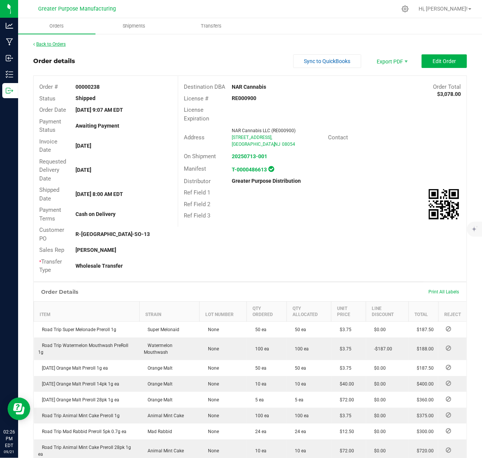
click at [53, 44] on link "Back to Orders" at bounding box center [49, 44] width 32 height 5
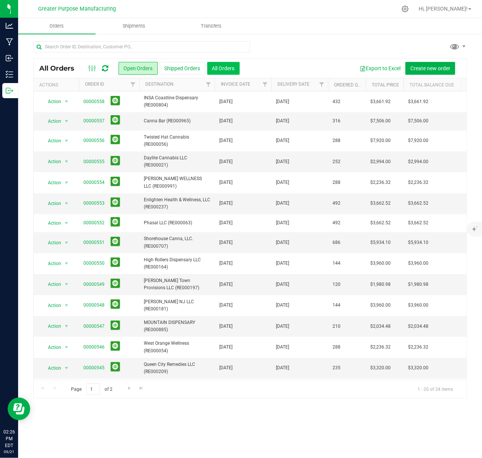
click at [227, 68] on button "All Orders" at bounding box center [223, 68] width 32 height 13
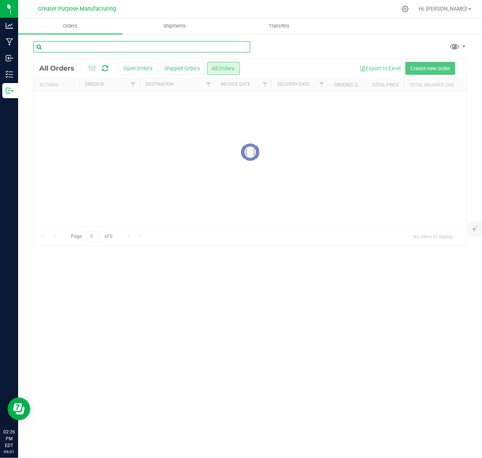
click at [176, 46] on input "text" at bounding box center [141, 46] width 217 height 11
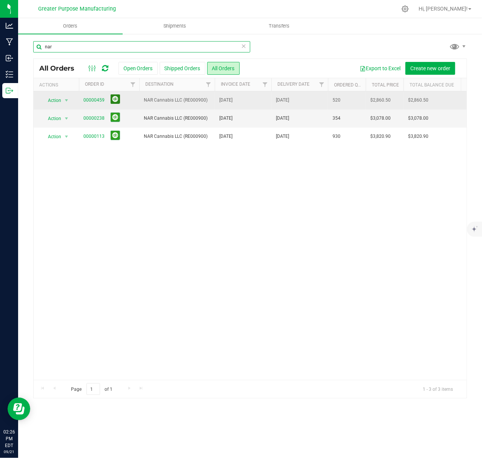
type input "nar"
click at [113, 100] on button at bounding box center [115, 98] width 9 height 9
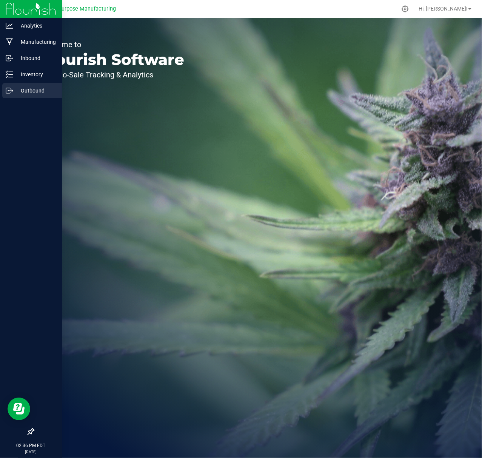
click at [32, 90] on p "Outbound" at bounding box center [35, 90] width 45 height 9
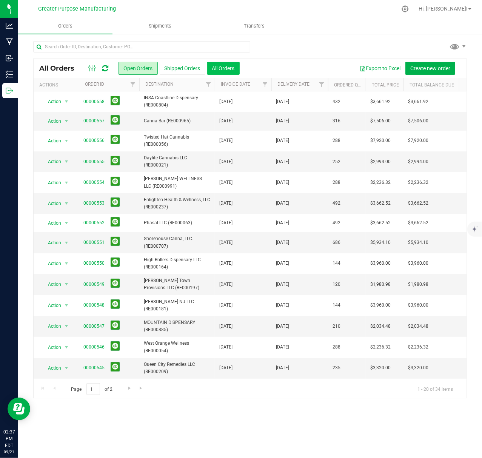
click at [226, 69] on button "All Orders" at bounding box center [223, 68] width 32 height 13
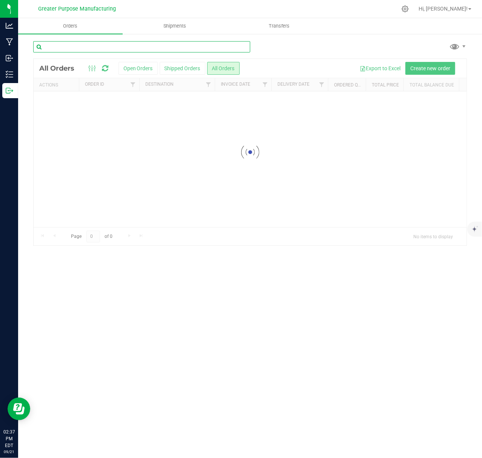
click at [178, 46] on input "text" at bounding box center [141, 46] width 217 height 11
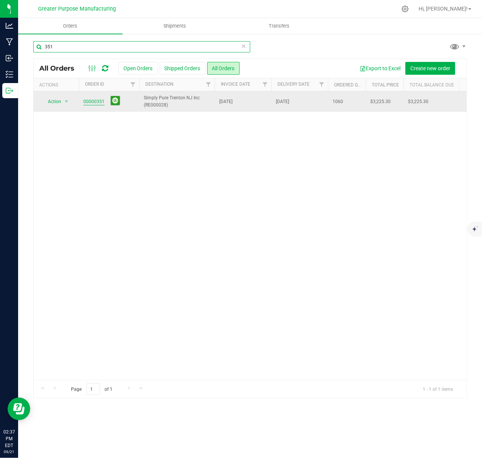
type input "351"
click at [91, 102] on link "00000351" at bounding box center [93, 101] width 21 height 7
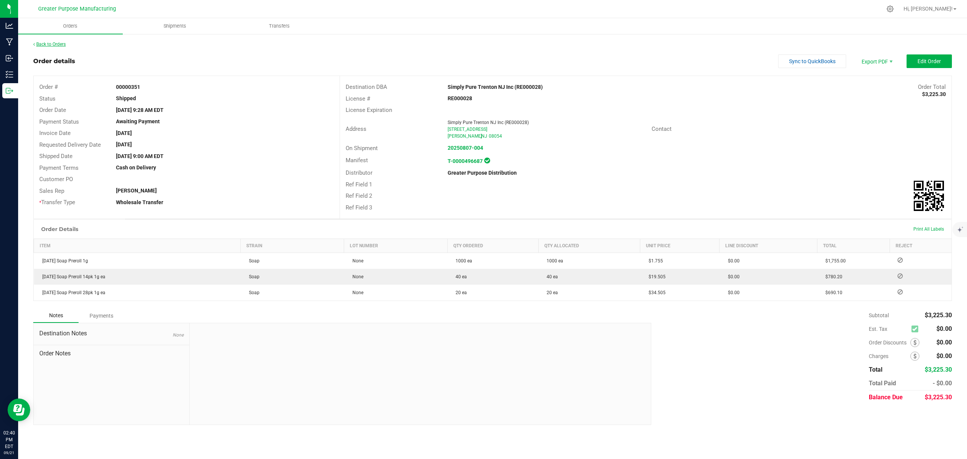
click at [50, 44] on link "Back to Orders" at bounding box center [49, 44] width 32 height 5
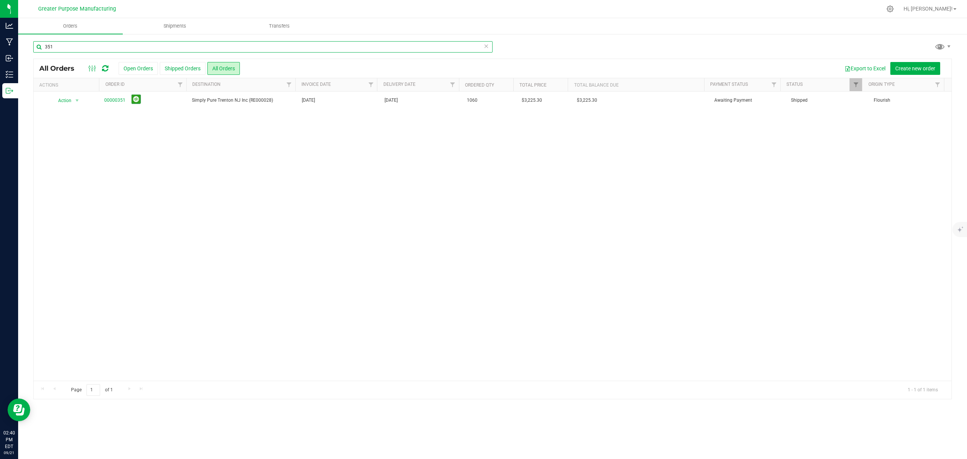
drag, startPoint x: 242, startPoint y: 48, endPoint x: 238, endPoint y: 48, distance: 4.5
click at [238, 48] on input "351" at bounding box center [262, 46] width 459 height 11
click at [241, 49] on input "351" at bounding box center [262, 46] width 459 height 11
click at [242, 49] on input "351" at bounding box center [262, 46] width 459 height 11
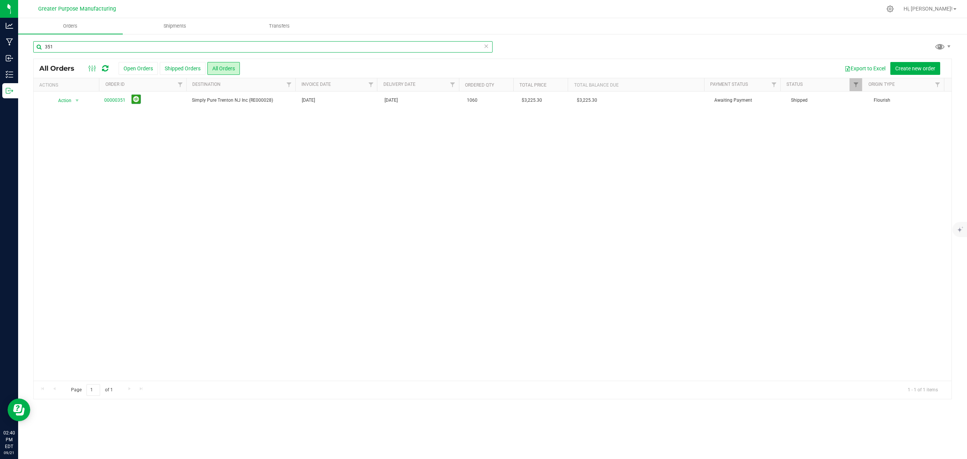
click at [242, 49] on input "351" at bounding box center [262, 46] width 459 height 11
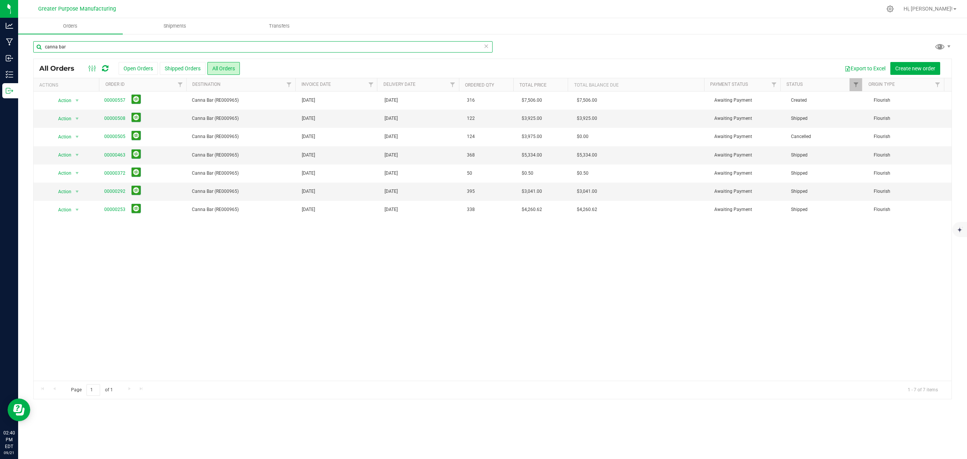
type input "canna bar"
click at [104, 193] on link "00000292" at bounding box center [114, 191] width 21 height 7
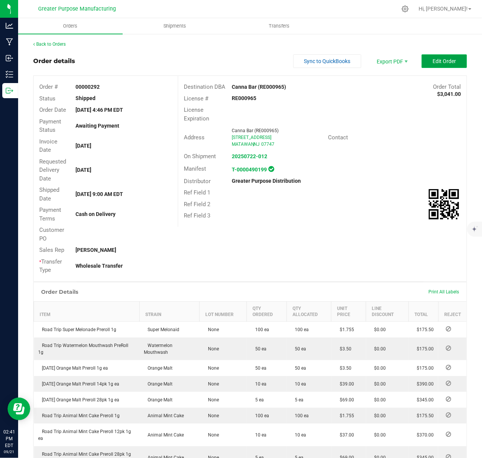
click at [443, 63] on span "Edit Order" at bounding box center [444, 61] width 23 height 6
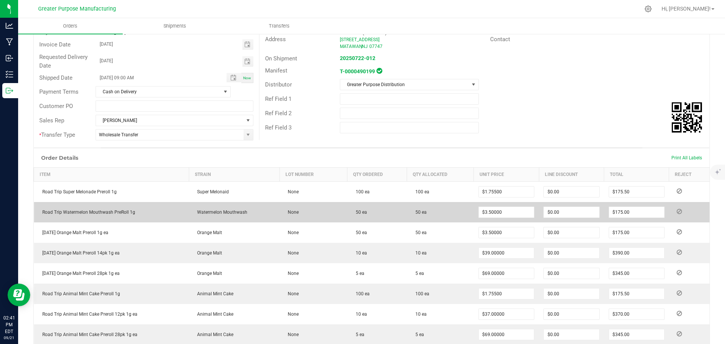
scroll to position [113, 0]
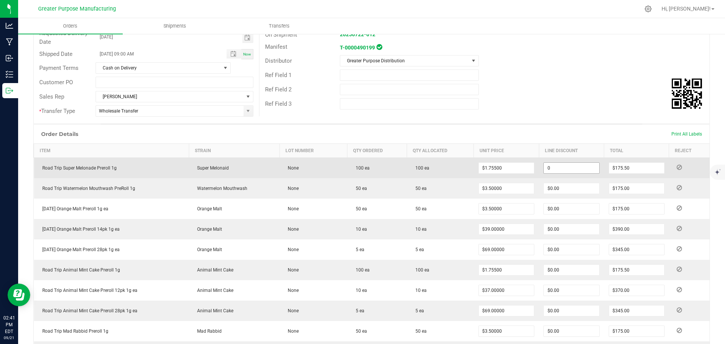
click at [482, 165] on input "0" at bounding box center [571, 168] width 55 height 11
type input "$175.00"
type input "0.5"
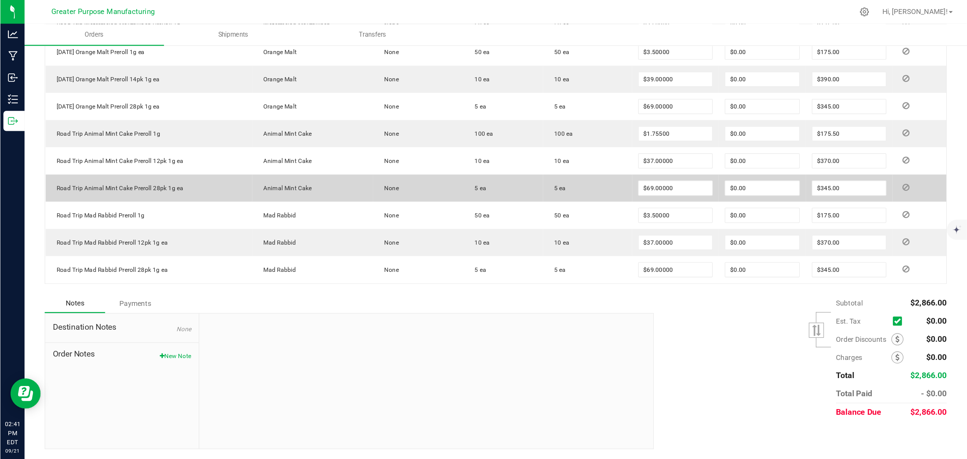
scroll to position [0, 0]
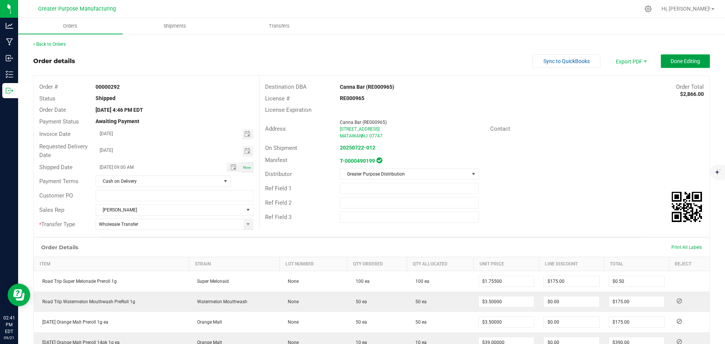
click at [482, 61] on span "Done Editing" at bounding box center [685, 61] width 29 height 6
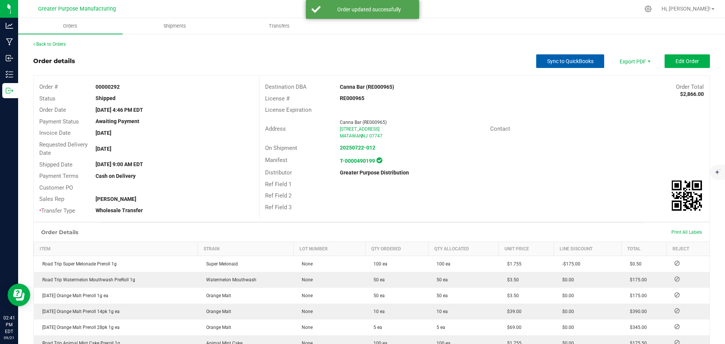
click at [482, 62] on span "Sync to QuickBooks" at bounding box center [570, 61] width 46 height 6
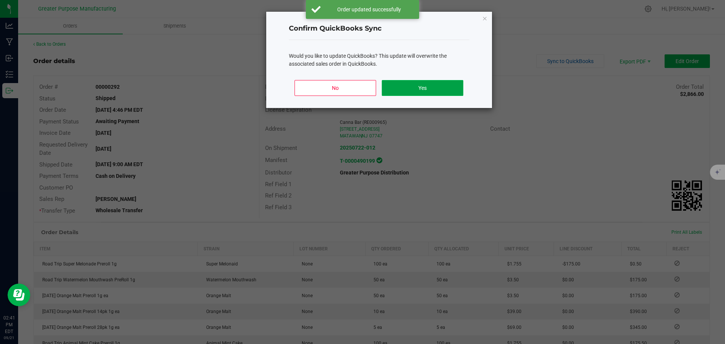
click at [437, 85] on button "Yes" at bounding box center [422, 88] width 81 height 16
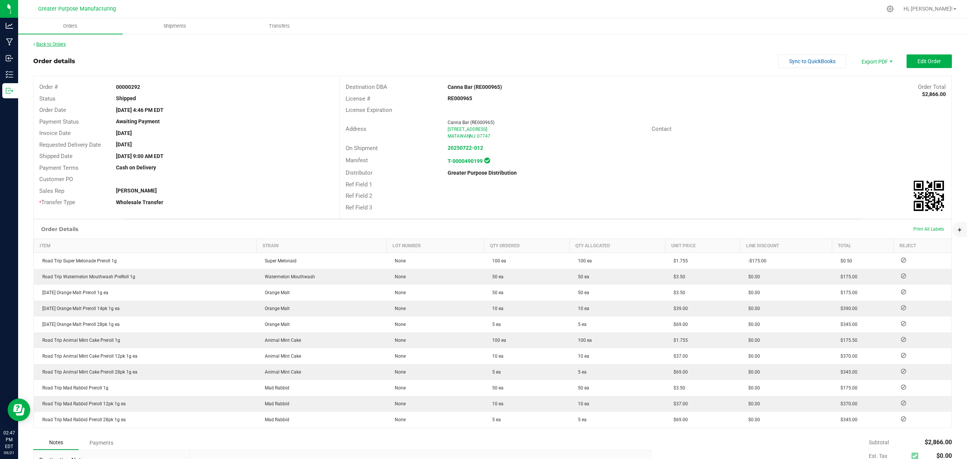
click at [45, 43] on link "Back to Orders" at bounding box center [49, 44] width 32 height 5
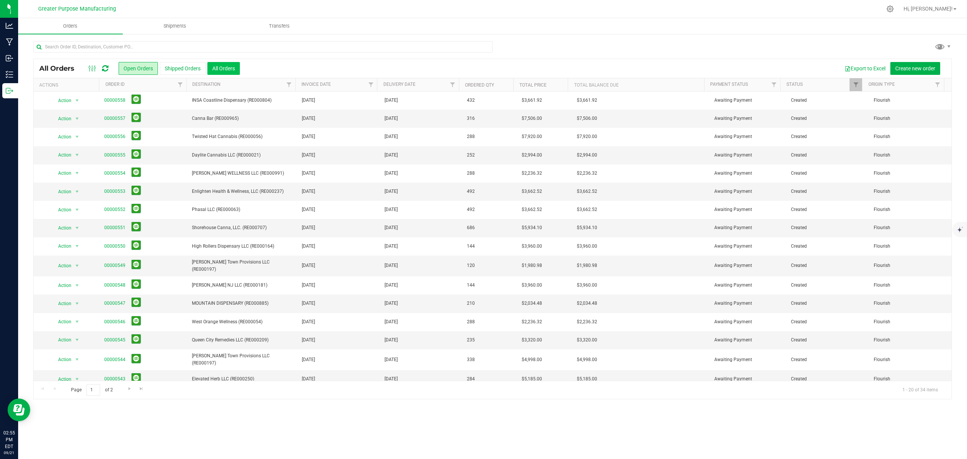
click at [222, 66] on button "All Orders" at bounding box center [223, 68] width 32 height 13
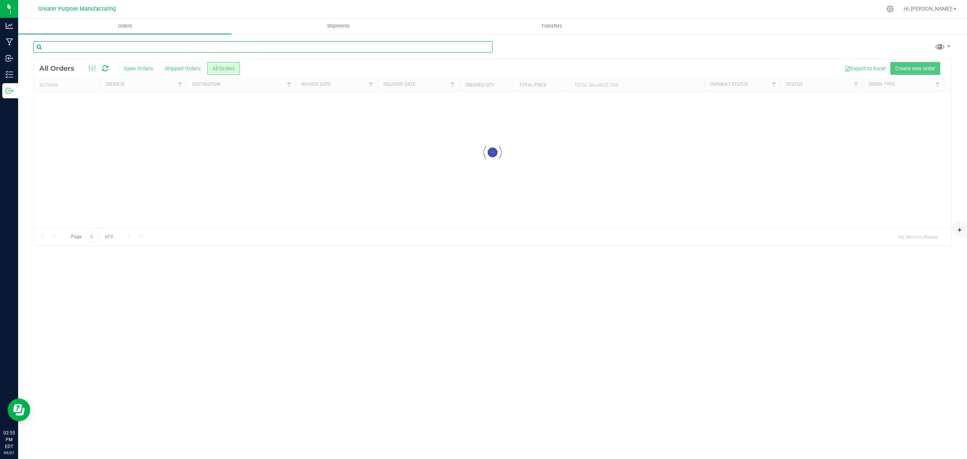
click at [194, 48] on input "text" at bounding box center [262, 46] width 459 height 11
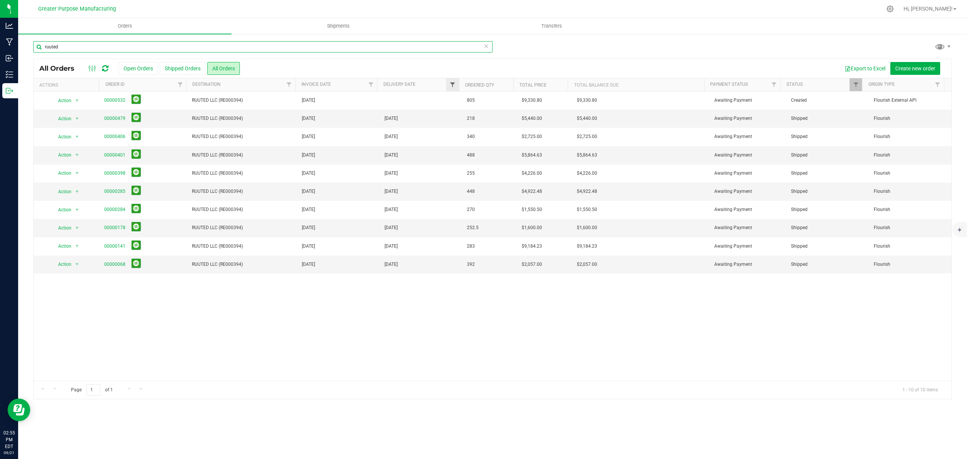
type input "ruuted"
click at [453, 83] on span "Filter" at bounding box center [453, 85] width 6 height 6
click at [482, 131] on span "select" at bounding box center [522, 131] width 6 height 6
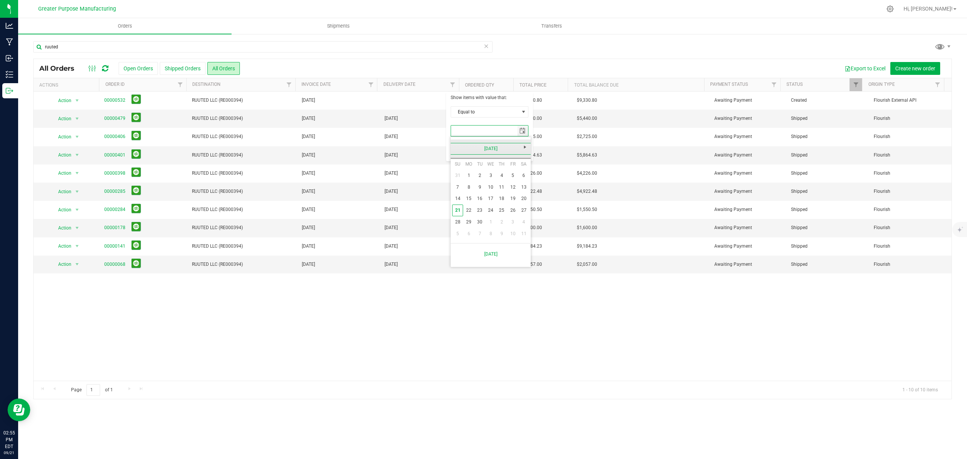
click at [457, 148] on link "September 2025" at bounding box center [490, 149] width 81 height 12
click at [482, 190] on link "Aug" at bounding box center [519, 190] width 19 height 19
click at [482, 199] on link "14" at bounding box center [501, 199] width 11 height 12
click at [470, 151] on button "Filter" at bounding box center [469, 150] width 36 height 17
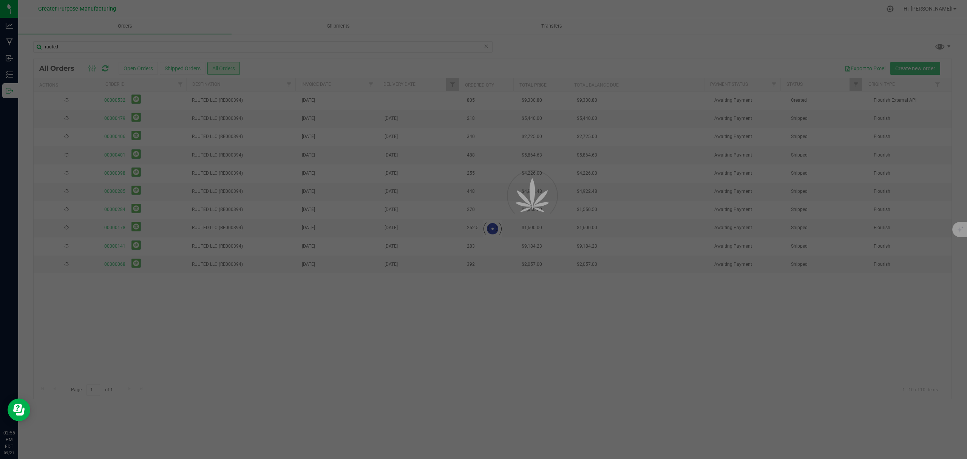
type input "8/14/2025"
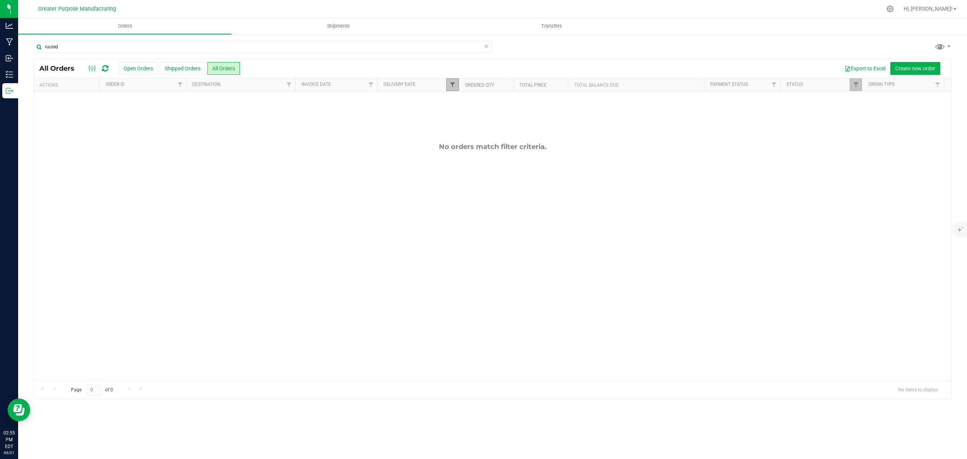
click at [450, 85] on span "Filter" at bounding box center [453, 85] width 6 height 6
click at [482, 147] on button "Clear" at bounding box center [510, 150] width 36 height 17
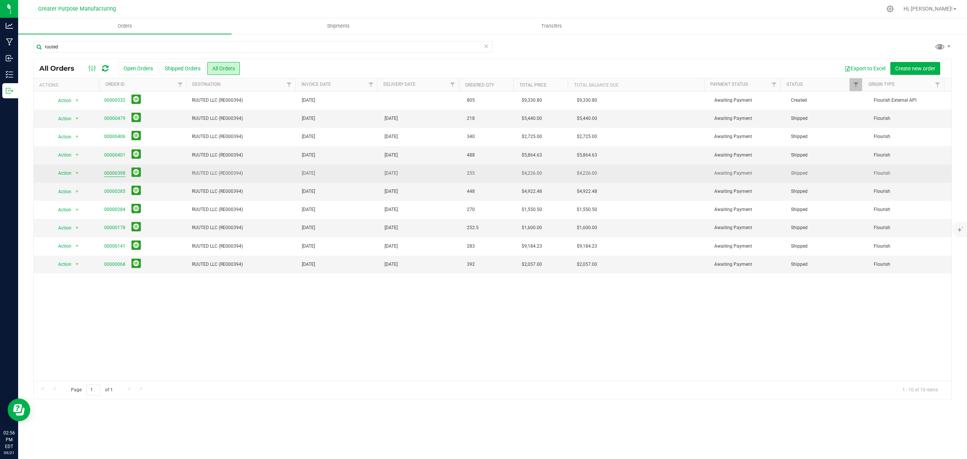
click at [116, 174] on link "00000398" at bounding box center [114, 173] width 21 height 7
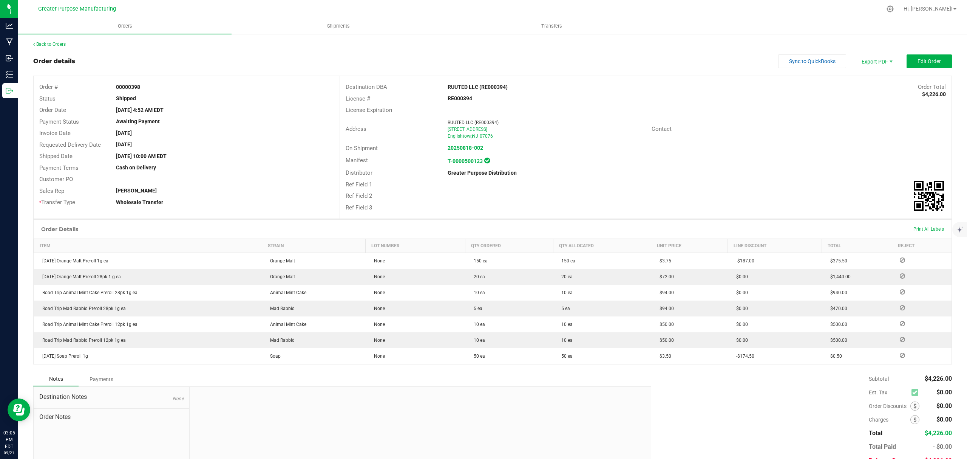
scroll to position [37, 0]
